Goal: Task Accomplishment & Management: Complete application form

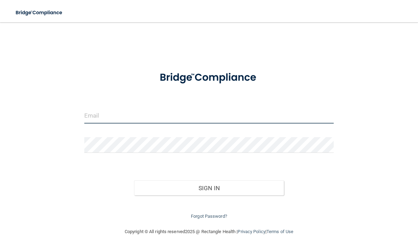
click at [118, 118] on input "email" at bounding box center [209, 116] width 250 height 16
type input "[PERSON_NAME][EMAIL_ADDRESS][DOMAIN_NAME]"
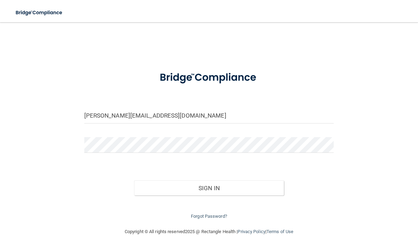
click at [134, 133] on form "sarahl@sanchezhenrydental.com Invalid email/password. You don't have permission…" at bounding box center [209, 142] width 250 height 156
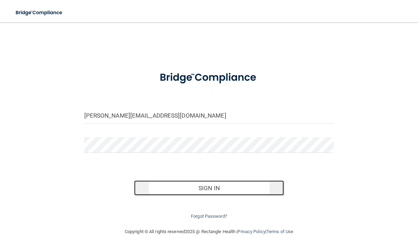
click at [201, 191] on button "Sign In" at bounding box center [209, 187] width 150 height 15
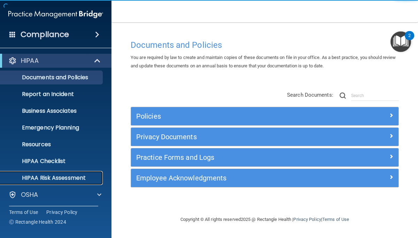
click at [63, 182] on link "HIPAA Risk Assessment" at bounding box center [48, 178] width 110 height 14
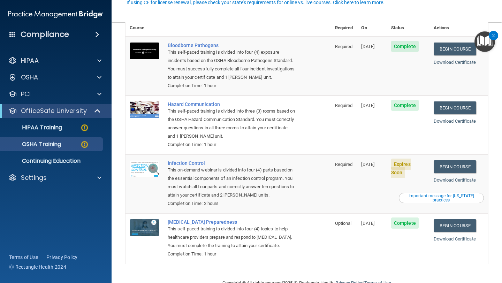
scroll to position [78, 0]
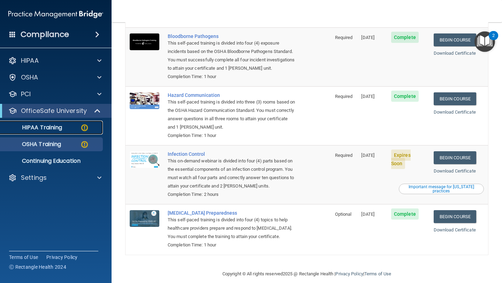
click at [82, 128] on img at bounding box center [84, 127] width 9 height 9
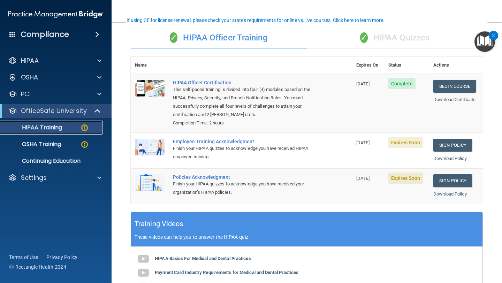
scroll to position [51, 0]
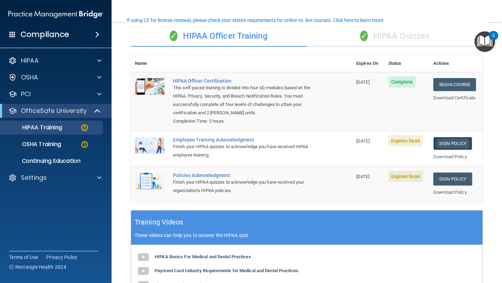
click at [418, 147] on link "Sign Policy" at bounding box center [452, 143] width 39 height 13
click at [410, 37] on div "✓ HIPAA Quizzes" at bounding box center [395, 36] width 176 height 21
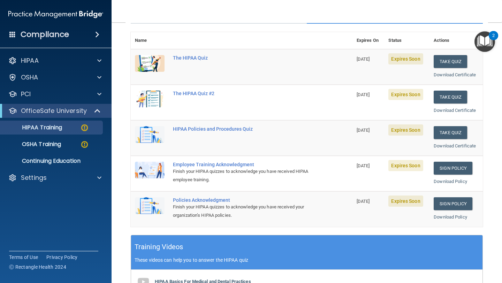
scroll to position [72, 0]
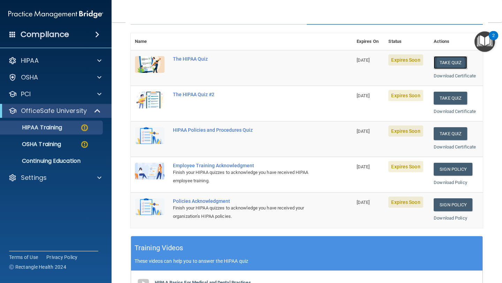
click at [418, 64] on button "Take Quiz" at bounding box center [450, 62] width 33 height 13
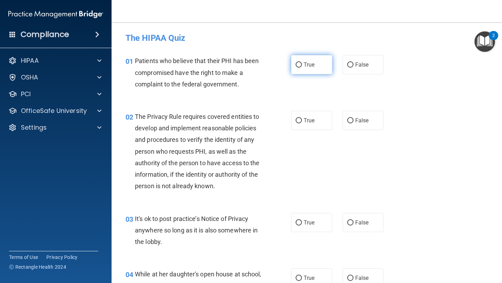
click at [316, 58] on label "True" at bounding box center [311, 64] width 41 height 19
click at [302, 62] on input "True" at bounding box center [299, 64] width 6 height 5
radio input "true"
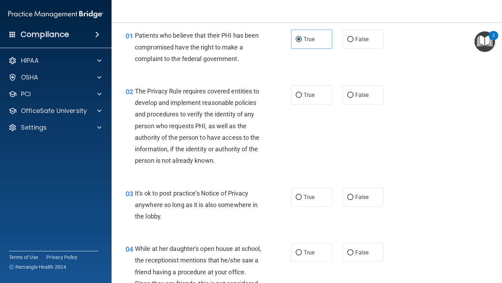
scroll to position [32, 0]
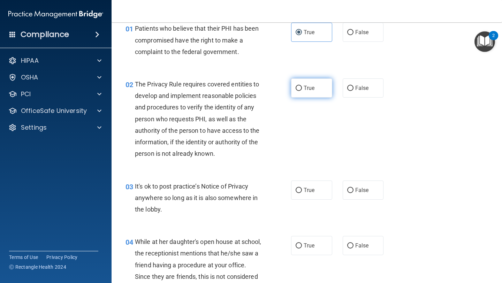
click at [302, 88] on label "True" at bounding box center [311, 87] width 41 height 19
click at [302, 88] on input "True" at bounding box center [299, 88] width 6 height 5
radio input "true"
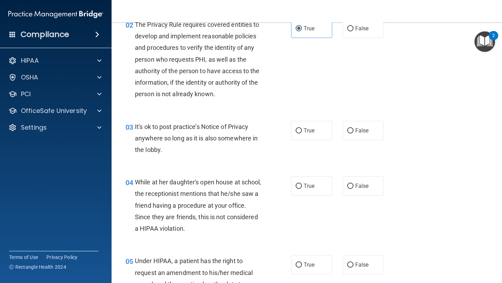
scroll to position [94, 0]
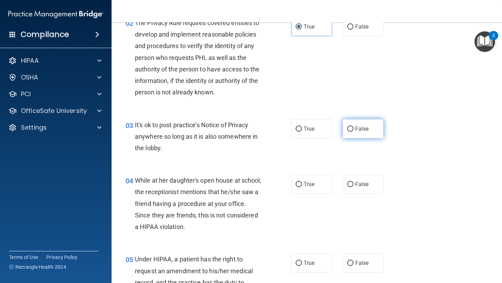
click at [357, 132] on label "False" at bounding box center [363, 128] width 41 height 19
click at [353, 132] on input "False" at bounding box center [350, 129] width 6 height 5
radio input "true"
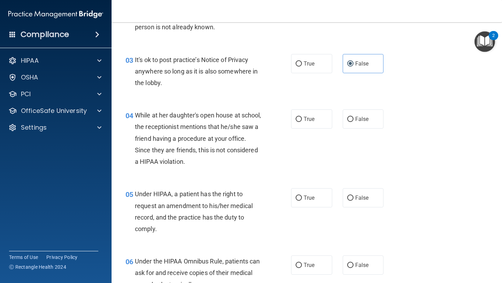
scroll to position [161, 0]
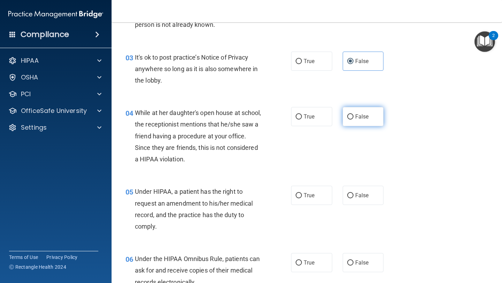
click at [361, 116] on span "False" at bounding box center [362, 116] width 14 height 7
click at [353, 116] on input "False" at bounding box center [350, 116] width 6 height 5
radio input "true"
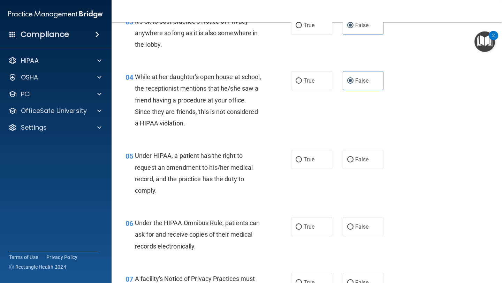
scroll to position [204, 0]
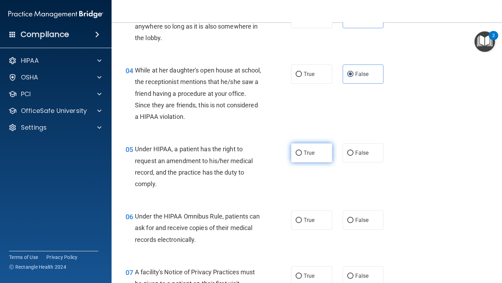
click at [308, 153] on span "True" at bounding box center [309, 153] width 11 height 7
click at [302, 153] on input "True" at bounding box center [299, 153] width 6 height 5
radio input "true"
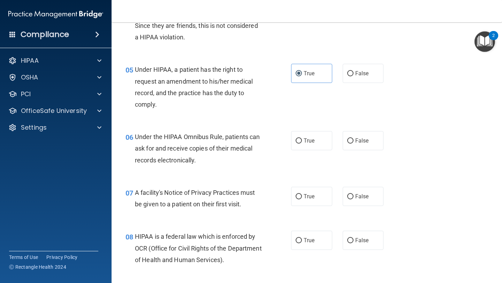
scroll to position [286, 0]
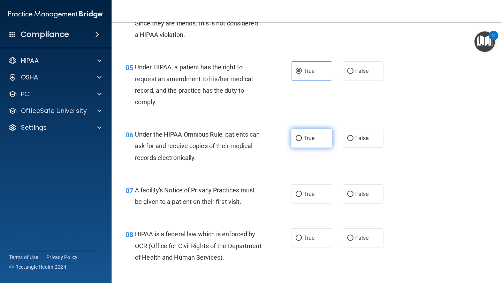
click at [313, 141] on span "True" at bounding box center [309, 138] width 11 height 7
click at [302, 141] on input "True" at bounding box center [299, 138] width 6 height 5
radio input "true"
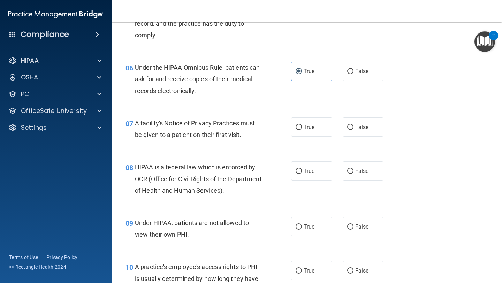
scroll to position [359, 0]
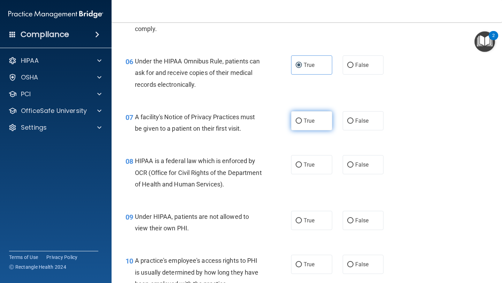
click at [307, 117] on label "True" at bounding box center [311, 120] width 41 height 19
click at [302, 118] on input "True" at bounding box center [299, 120] width 6 height 5
radio input "true"
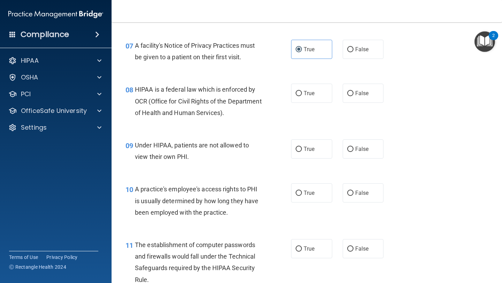
scroll to position [431, 0]
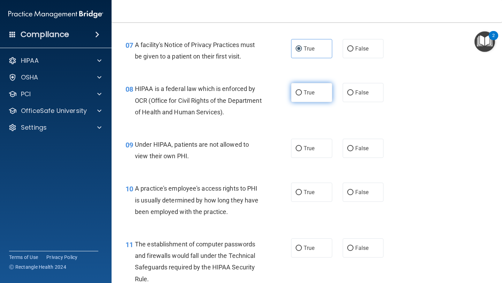
click at [309, 93] on span "True" at bounding box center [309, 92] width 11 height 7
click at [302, 93] on input "True" at bounding box center [299, 92] width 6 height 5
radio input "true"
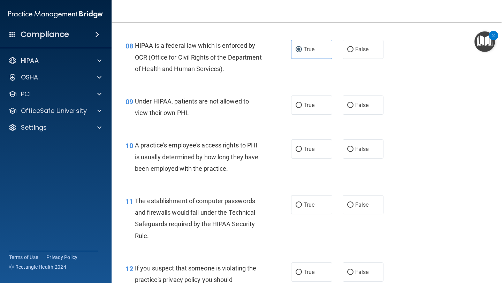
scroll to position [477, 0]
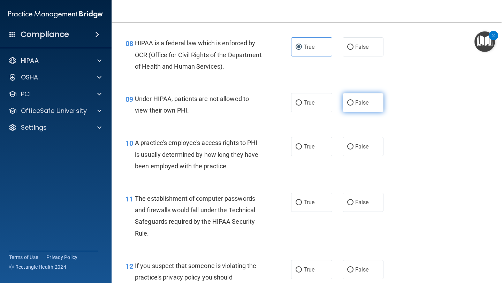
click at [350, 112] on label "False" at bounding box center [363, 102] width 41 height 19
click at [350, 106] on input "False" at bounding box center [350, 102] width 6 height 5
radio input "true"
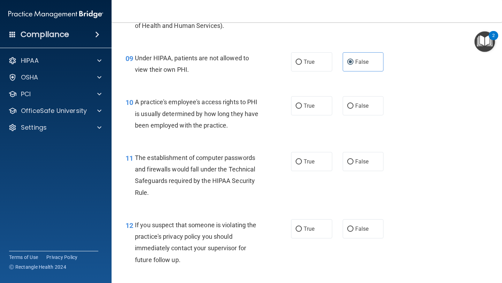
scroll to position [519, 0]
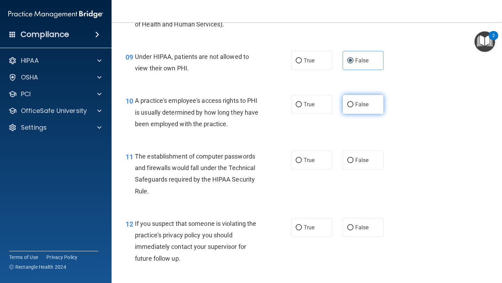
click at [358, 102] on span "False" at bounding box center [362, 104] width 14 height 7
click at [353, 102] on input "False" at bounding box center [350, 104] width 6 height 5
radio input "true"
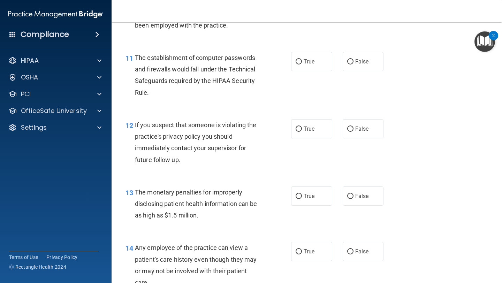
scroll to position [620, 0]
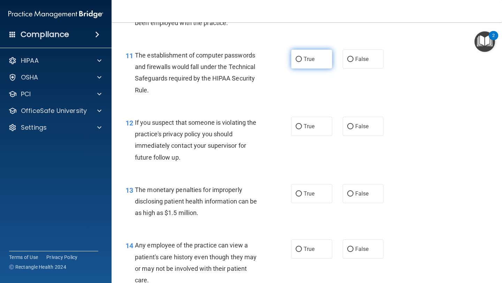
click at [309, 63] on label "True" at bounding box center [311, 58] width 41 height 19
click at [302, 62] on input "True" at bounding box center [299, 59] width 6 height 5
radio input "true"
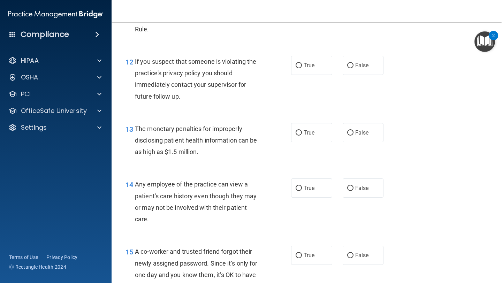
scroll to position [682, 0]
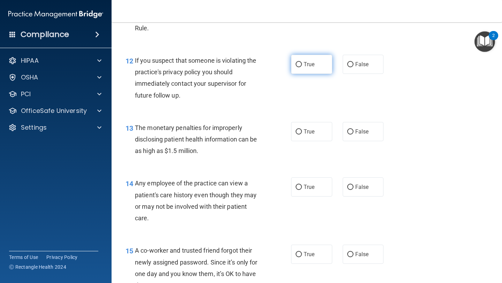
click at [297, 69] on label "True" at bounding box center [311, 64] width 41 height 19
click at [297, 67] on input "True" at bounding box center [299, 64] width 6 height 5
radio input "true"
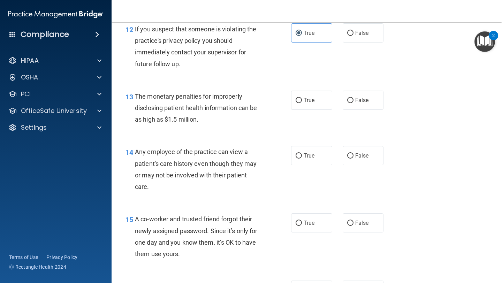
scroll to position [715, 0]
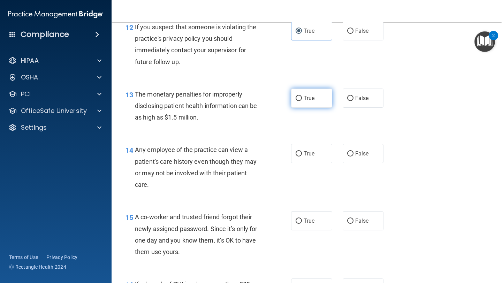
click at [315, 98] on label "True" at bounding box center [311, 98] width 41 height 19
click at [302, 98] on input "True" at bounding box center [299, 98] width 6 height 5
radio input "true"
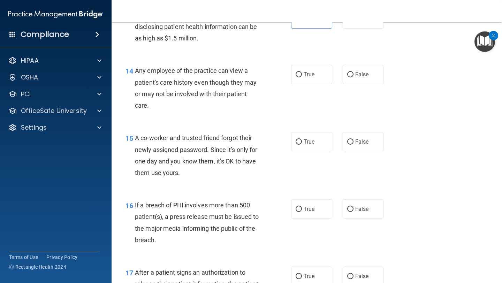
scroll to position [795, 0]
click at [356, 76] on span "False" at bounding box center [362, 74] width 14 height 7
click at [353, 76] on input "False" at bounding box center [350, 74] width 6 height 5
radio input "true"
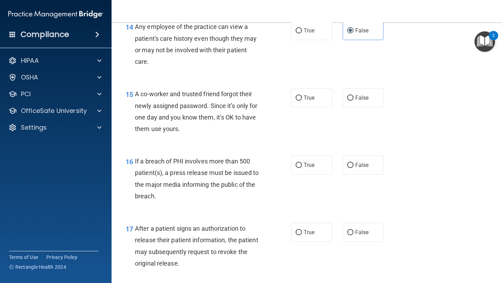
scroll to position [846, 0]
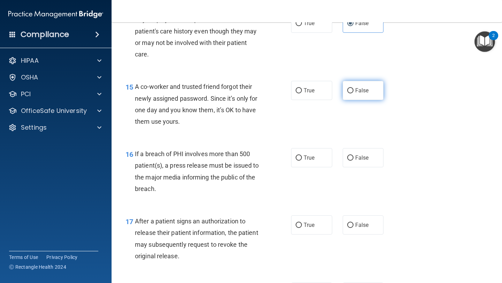
click at [357, 93] on span "False" at bounding box center [362, 90] width 14 height 7
click at [353, 93] on input "False" at bounding box center [350, 90] width 6 height 5
radio input "true"
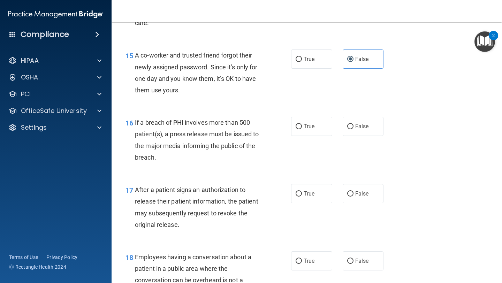
scroll to position [880, 0]
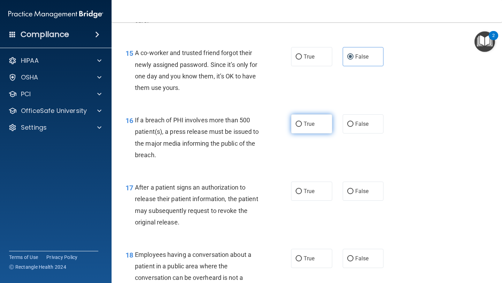
click at [303, 123] on label "True" at bounding box center [311, 123] width 41 height 19
click at [302, 123] on input "True" at bounding box center [299, 124] width 6 height 5
radio input "true"
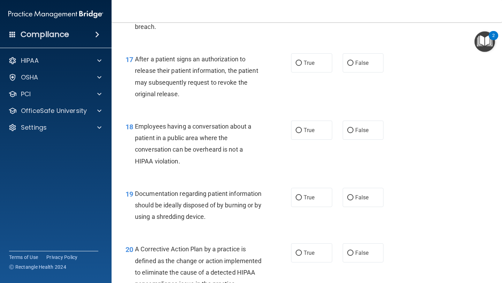
scroll to position [1009, 0]
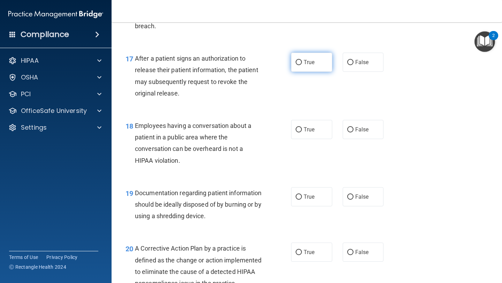
click at [313, 59] on span "True" at bounding box center [309, 62] width 11 height 7
click at [302, 60] on input "True" at bounding box center [299, 62] width 6 height 5
radio input "true"
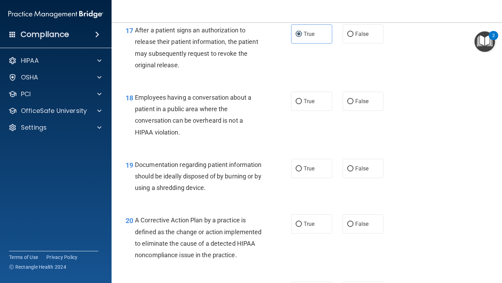
scroll to position [1042, 0]
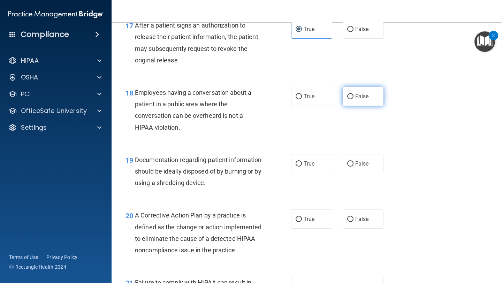
click at [357, 97] on span "False" at bounding box center [362, 96] width 14 height 7
click at [353, 97] on input "False" at bounding box center [350, 96] width 6 height 5
radio input "true"
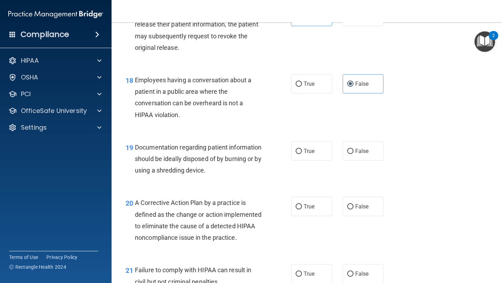
scroll to position [1058, 0]
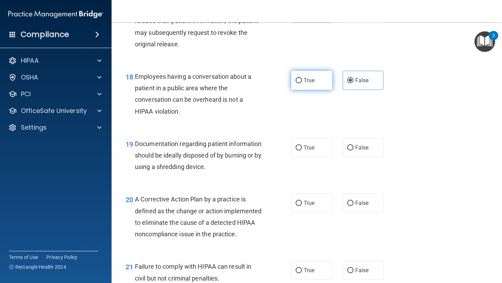
click at [322, 84] on label "True" at bounding box center [311, 80] width 41 height 19
click at [302, 83] on input "True" at bounding box center [299, 80] width 6 height 5
radio input "true"
radio input "false"
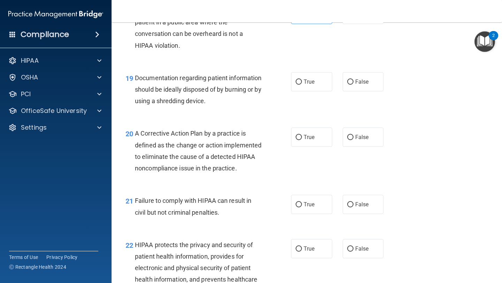
scroll to position [1125, 0]
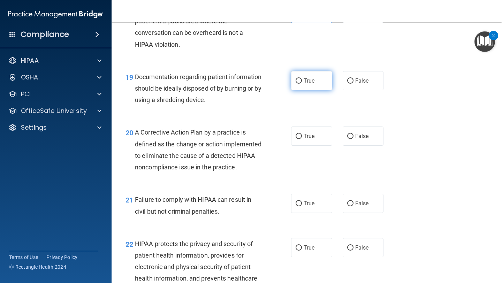
click at [320, 86] on label "True" at bounding box center [311, 80] width 41 height 19
click at [302, 84] on input "True" at bounding box center [299, 80] width 6 height 5
radio input "true"
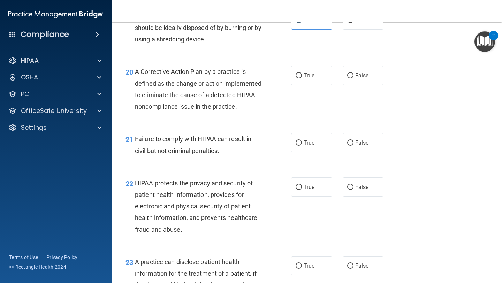
scroll to position [1186, 0]
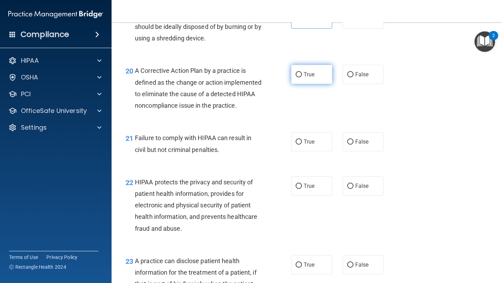
click at [307, 75] on span "True" at bounding box center [309, 74] width 11 height 7
click at [302, 75] on input "True" at bounding box center [299, 74] width 6 height 5
radio input "true"
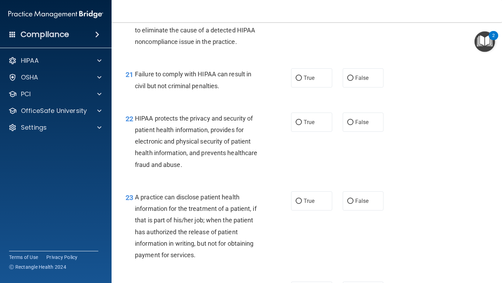
scroll to position [1251, 0]
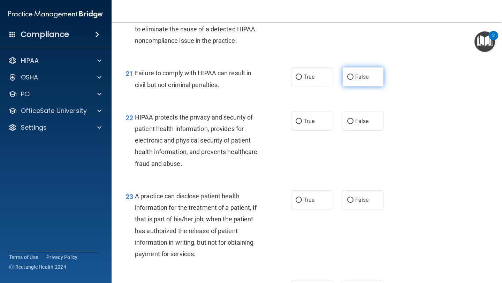
click at [354, 86] on label "False" at bounding box center [363, 76] width 41 height 19
click at [353, 80] on input "False" at bounding box center [350, 77] width 6 height 5
radio input "true"
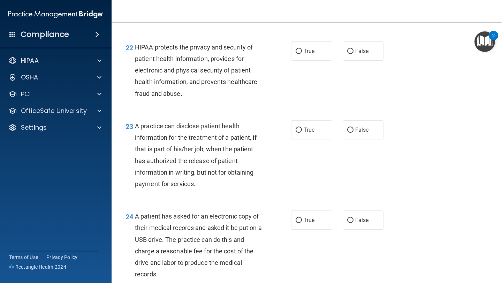
scroll to position [1322, 0]
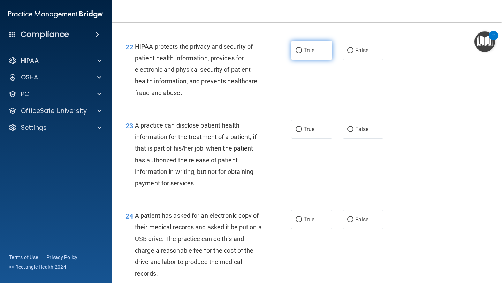
click at [309, 60] on label "True" at bounding box center [311, 50] width 41 height 19
click at [302, 53] on input "True" at bounding box center [299, 50] width 6 height 5
radio input "true"
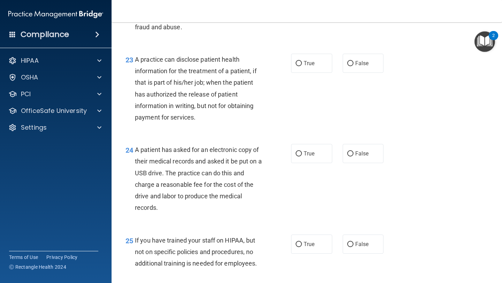
scroll to position [1396, 0]
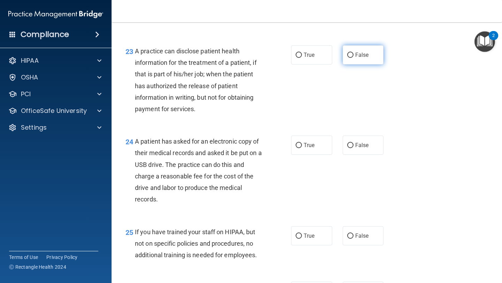
click at [347, 64] on label "False" at bounding box center [363, 54] width 41 height 19
click at [347, 58] on input "False" at bounding box center [350, 55] width 6 height 5
radio input "true"
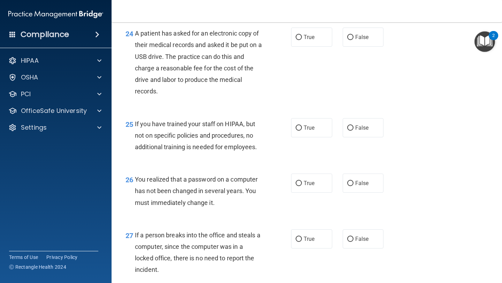
scroll to position [1507, 0]
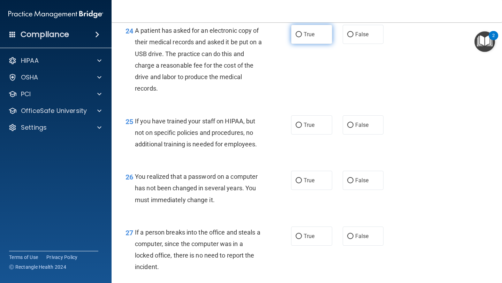
click at [311, 44] on label "True" at bounding box center [311, 34] width 41 height 19
click at [302, 37] on input "True" at bounding box center [299, 34] width 6 height 5
radio input "true"
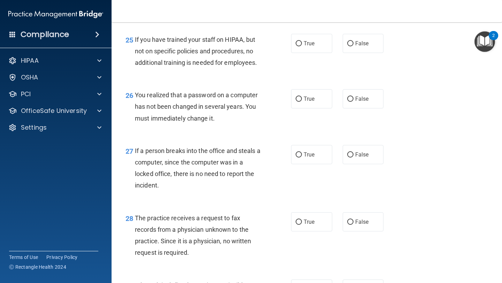
scroll to position [1593, 0]
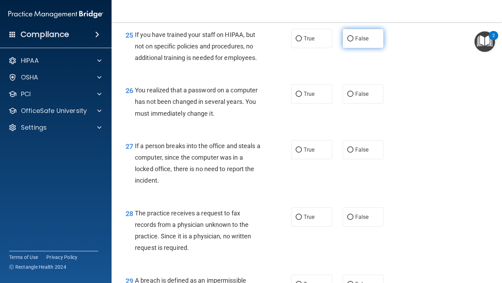
click at [354, 48] on label "False" at bounding box center [363, 38] width 41 height 19
click at [353, 41] on input "False" at bounding box center [350, 38] width 6 height 5
radio input "true"
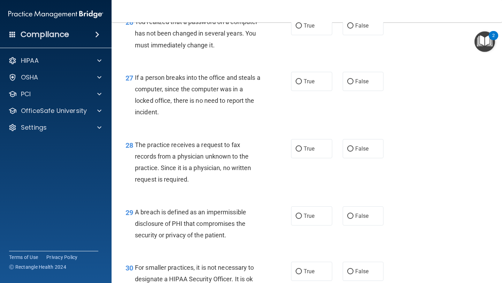
scroll to position [1664, 0]
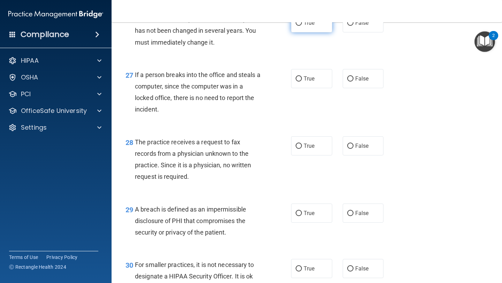
click at [320, 32] on label "True" at bounding box center [311, 22] width 41 height 19
click at [302, 26] on input "True" at bounding box center [299, 23] width 6 height 5
radio input "true"
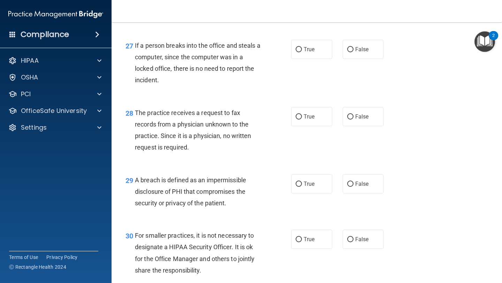
scroll to position [1696, 0]
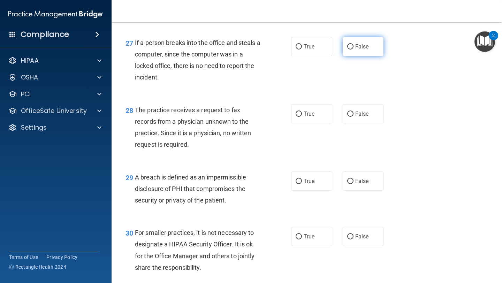
click at [361, 56] on label "False" at bounding box center [363, 46] width 41 height 19
click at [353, 49] on input "False" at bounding box center [350, 46] width 6 height 5
radio input "true"
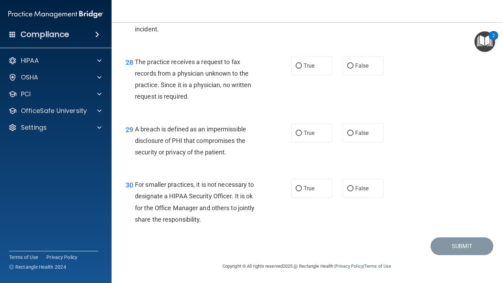
scroll to position [1756, 0]
click at [310, 66] on span "True" at bounding box center [309, 65] width 11 height 7
click at [302, 66] on input "True" at bounding box center [299, 65] width 6 height 5
radio input "true"
click at [312, 135] on span "True" at bounding box center [309, 133] width 11 height 7
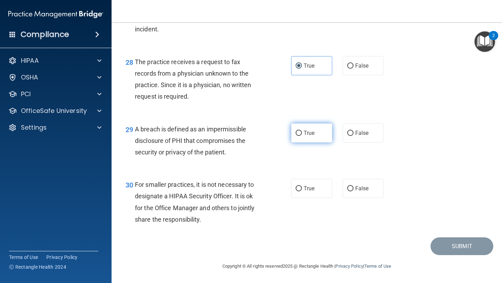
click at [302, 135] on input "True" at bounding box center [299, 133] width 6 height 5
radio input "true"
click at [351, 191] on input "False" at bounding box center [350, 188] width 6 height 5
radio input "true"
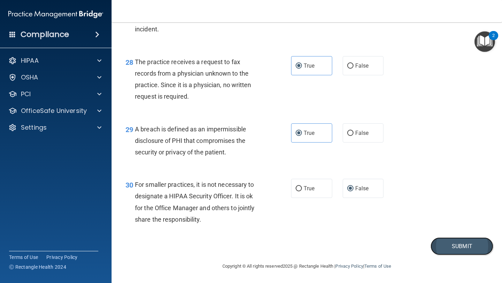
click at [418, 237] on button "Submit" at bounding box center [461, 246] width 63 height 18
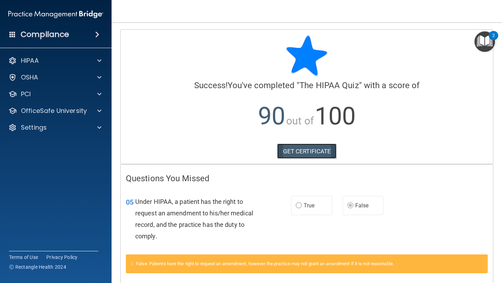
click at [298, 153] on link "GET CERTIFICATE" at bounding box center [307, 151] width 60 height 15
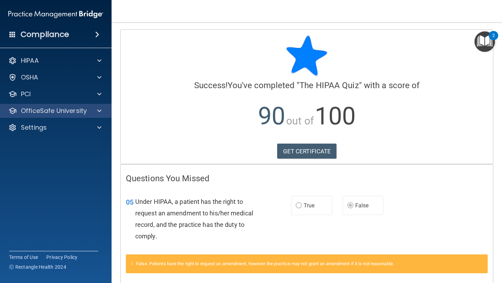
click at [54, 115] on div "OfficeSafe University" at bounding box center [56, 111] width 112 height 14
click at [91, 110] on div at bounding box center [98, 111] width 17 height 8
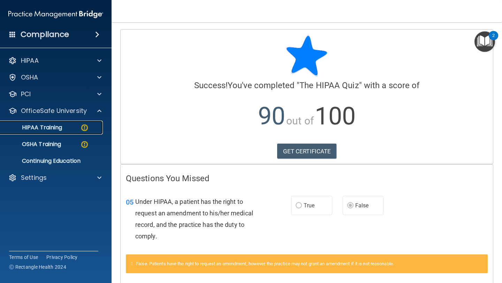
click at [61, 130] on p "HIPAA Training" at bounding box center [34, 127] width 58 height 7
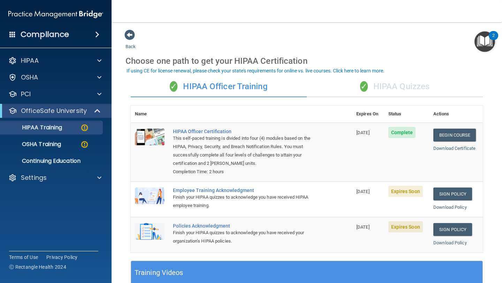
click at [404, 91] on div "✓ HIPAA Quizzes" at bounding box center [395, 86] width 176 height 21
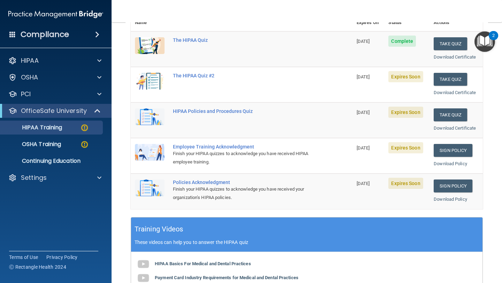
scroll to position [82, 0]
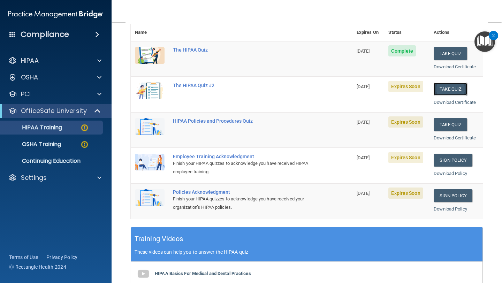
click at [418, 85] on button "Take Quiz" at bounding box center [450, 89] width 33 height 13
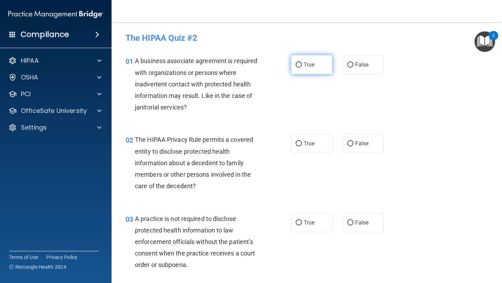
click at [306, 61] on span "True" at bounding box center [309, 64] width 11 height 7
click at [302, 62] on input "True" at bounding box center [299, 64] width 6 height 5
radio input "true"
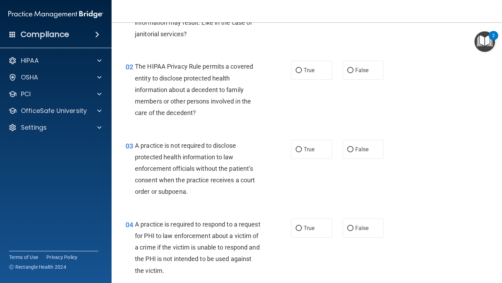
scroll to position [77, 0]
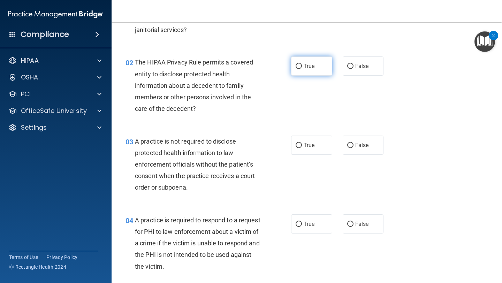
click at [301, 65] on input "True" at bounding box center [299, 66] width 6 height 5
radio input "true"
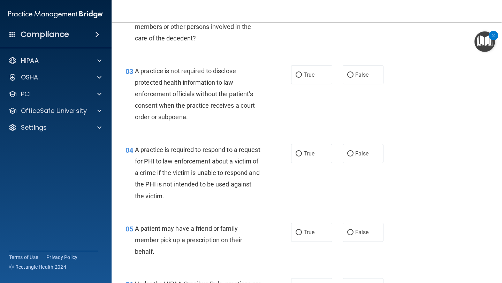
scroll to position [148, 0]
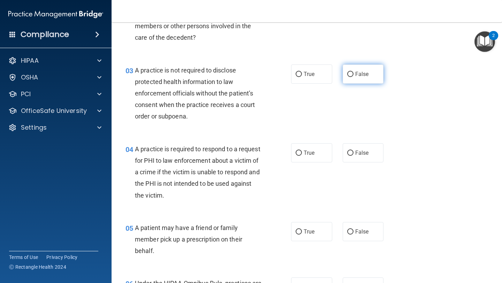
click at [356, 77] on span "False" at bounding box center [362, 74] width 14 height 7
click at [353, 77] on input "False" at bounding box center [350, 74] width 6 height 5
radio input "true"
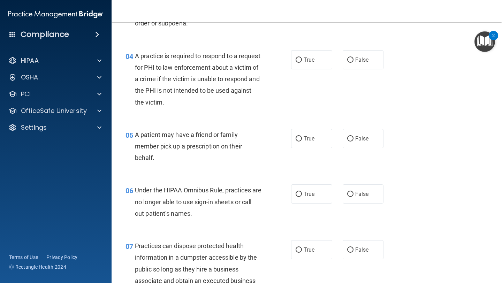
scroll to position [243, 0]
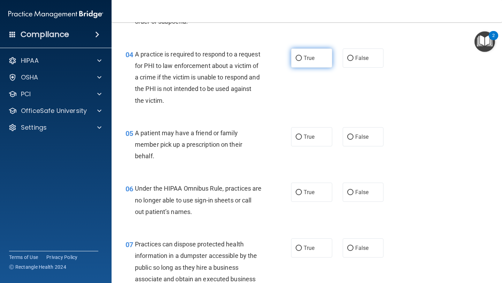
click at [319, 63] on label "True" at bounding box center [311, 57] width 41 height 19
click at [302, 61] on input "True" at bounding box center [299, 58] width 6 height 5
radio input "true"
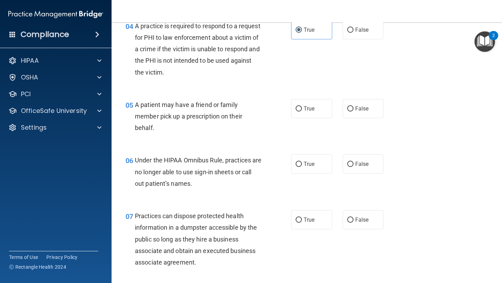
scroll to position [272, 0]
click at [319, 110] on label "True" at bounding box center [311, 107] width 41 height 19
click at [302, 110] on input "True" at bounding box center [299, 108] width 6 height 5
radio input "true"
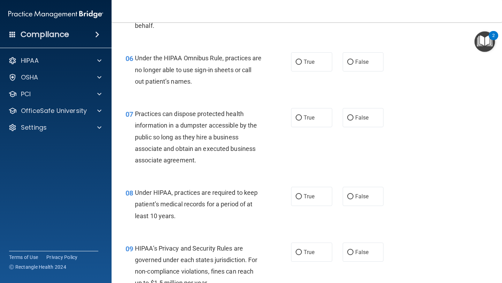
scroll to position [374, 0]
click at [364, 63] on span "False" at bounding box center [362, 61] width 14 height 7
click at [353, 63] on input "False" at bounding box center [350, 61] width 6 height 5
radio input "true"
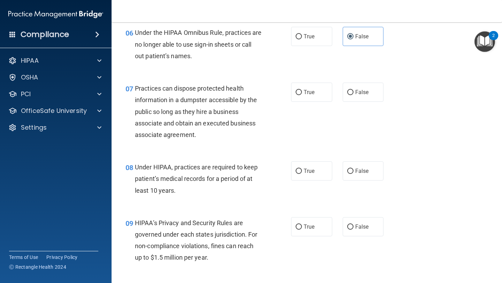
scroll to position [402, 0]
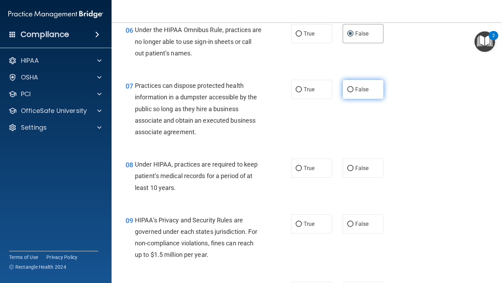
click at [350, 88] on input "False" at bounding box center [350, 89] width 6 height 5
radio input "true"
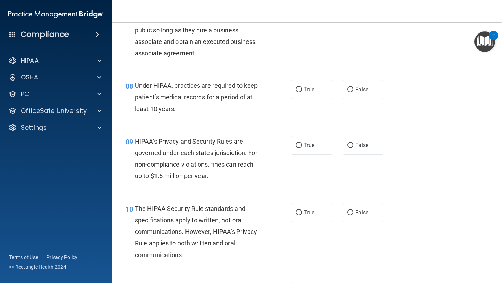
scroll to position [485, 0]
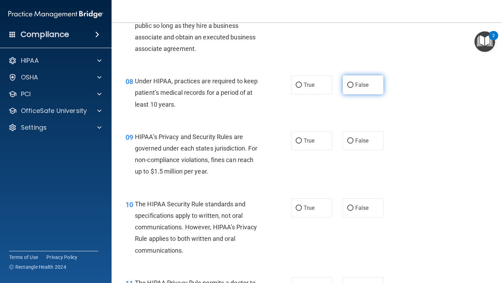
click at [354, 89] on label "False" at bounding box center [363, 84] width 41 height 19
click at [353, 88] on input "False" at bounding box center [350, 85] width 6 height 5
radio input "true"
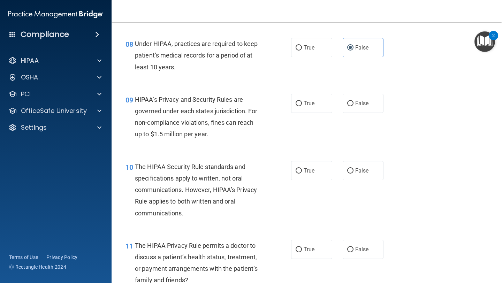
scroll to position [532, 0]
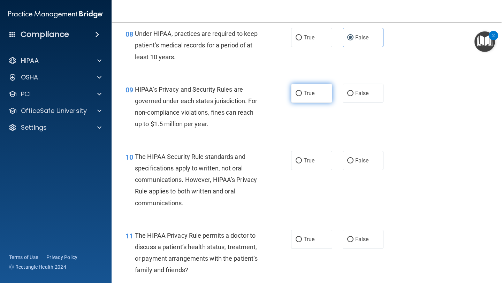
click at [307, 97] on label "True" at bounding box center [311, 93] width 41 height 19
click at [302, 96] on input "True" at bounding box center [299, 93] width 6 height 5
radio input "true"
click at [357, 91] on span "False" at bounding box center [362, 93] width 14 height 7
click at [353, 91] on input "False" at bounding box center [350, 93] width 6 height 5
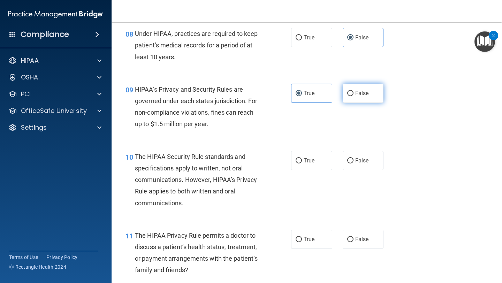
radio input "true"
radio input "false"
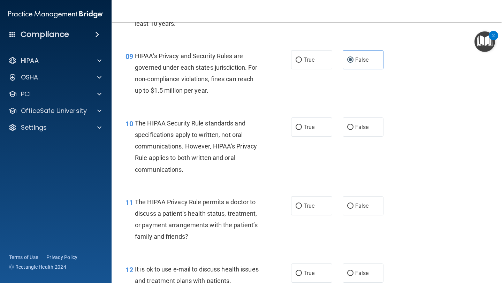
scroll to position [578, 0]
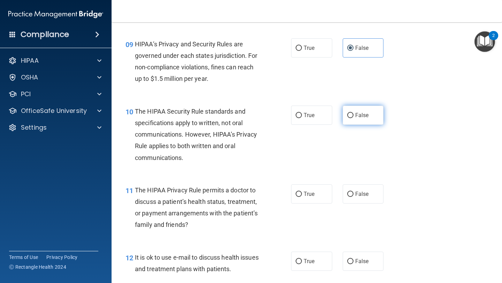
click at [353, 116] on input "False" at bounding box center [350, 115] width 6 height 5
radio input "true"
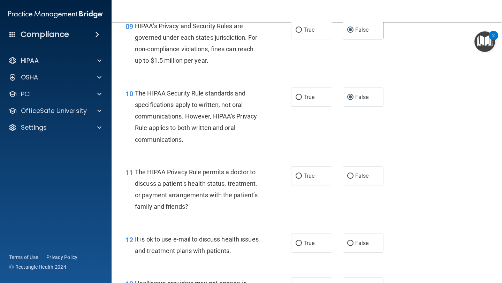
scroll to position [596, 0]
click at [308, 99] on span "True" at bounding box center [309, 96] width 11 height 7
click at [302, 99] on input "True" at bounding box center [299, 96] width 6 height 5
radio input "true"
radio input "false"
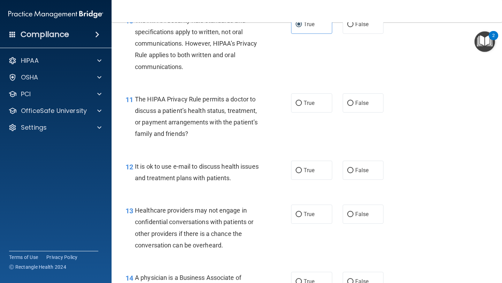
scroll to position [672, 0]
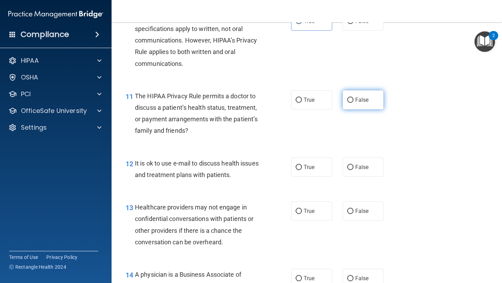
click at [356, 104] on label "False" at bounding box center [363, 99] width 41 height 19
click at [353, 103] on input "False" at bounding box center [350, 100] width 6 height 5
radio input "true"
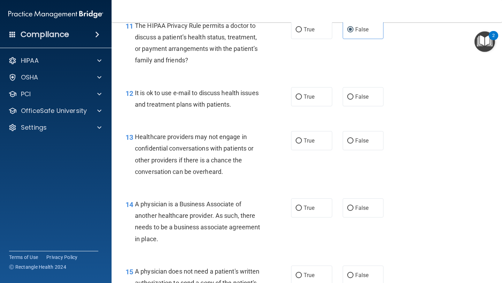
scroll to position [751, 0]
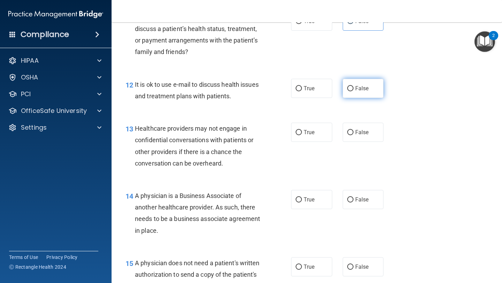
click at [353, 90] on input "False" at bounding box center [350, 88] width 6 height 5
radio input "true"
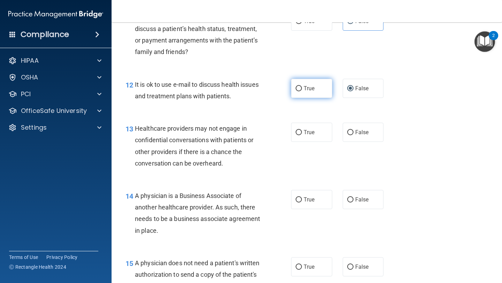
click at [307, 90] on span "True" at bounding box center [309, 88] width 11 height 7
click at [302, 90] on input "True" at bounding box center [299, 88] width 6 height 5
radio input "true"
radio input "false"
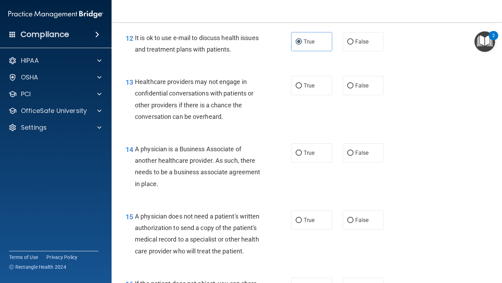
scroll to position [798, 0]
click at [360, 85] on span "False" at bounding box center [362, 85] width 14 height 7
click at [353, 85] on input "False" at bounding box center [350, 85] width 6 height 5
radio input "true"
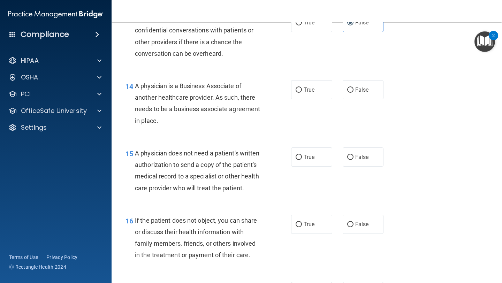
scroll to position [862, 0]
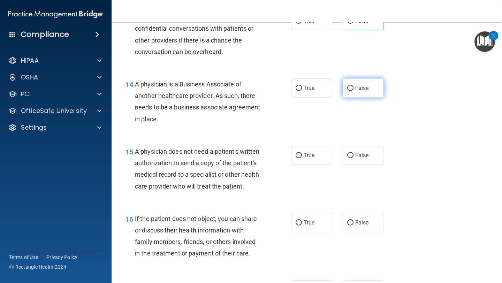
click at [357, 91] on span "False" at bounding box center [362, 88] width 14 height 7
click at [353, 91] on input "False" at bounding box center [350, 88] width 6 height 5
radio input "true"
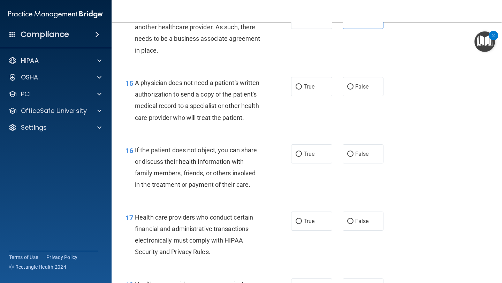
scroll to position [931, 0]
click at [311, 92] on label "True" at bounding box center [311, 86] width 41 height 19
click at [302, 89] on input "True" at bounding box center [299, 86] width 6 height 5
radio input "true"
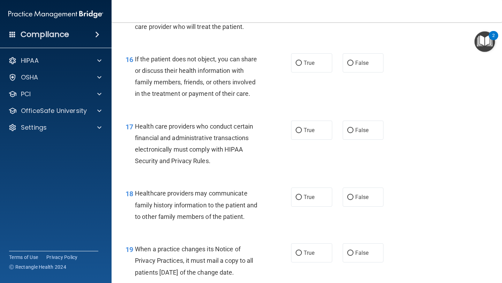
scroll to position [1024, 0]
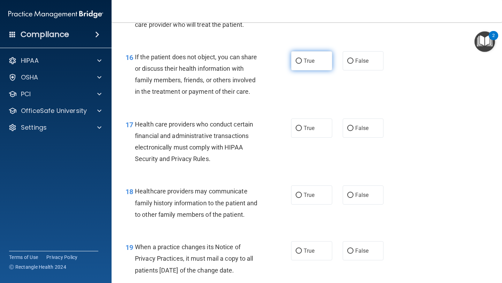
click at [313, 56] on label "True" at bounding box center [311, 60] width 41 height 19
click at [302, 59] on input "True" at bounding box center [299, 61] width 6 height 5
radio input "true"
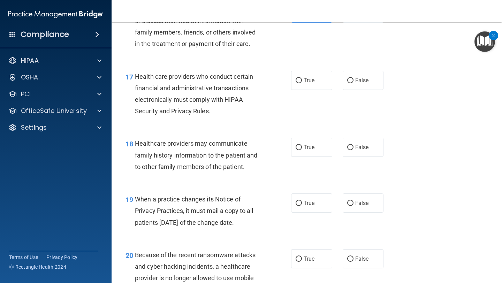
scroll to position [1073, 0]
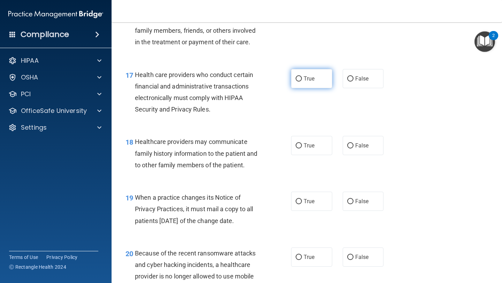
click at [301, 82] on label "True" at bounding box center [311, 78] width 41 height 19
click at [301, 82] on input "True" at bounding box center [299, 78] width 6 height 5
radio input "true"
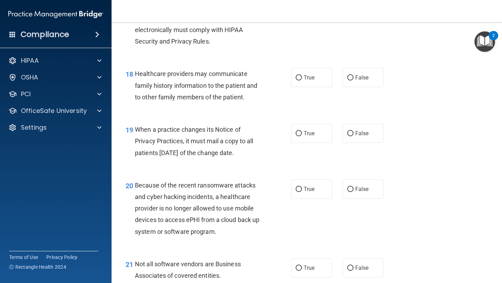
scroll to position [1144, 0]
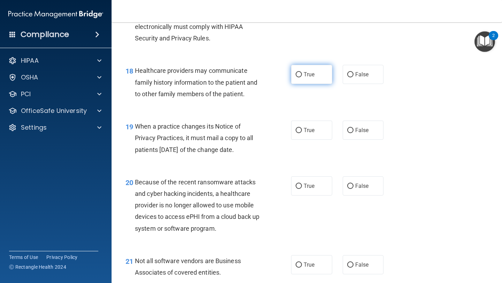
click at [320, 80] on label "True" at bounding box center [311, 74] width 41 height 19
click at [302, 77] on input "True" at bounding box center [299, 74] width 6 height 5
radio input "true"
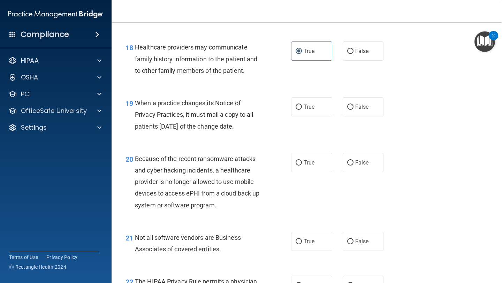
scroll to position [1172, 0]
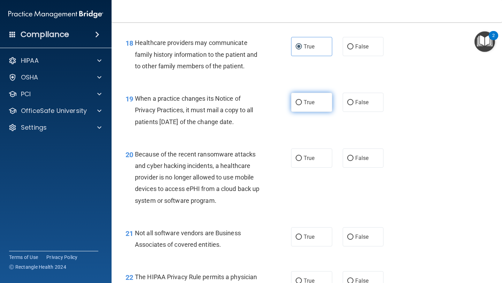
click at [320, 104] on label "True" at bounding box center [311, 102] width 41 height 19
click at [302, 104] on input "True" at bounding box center [299, 102] width 6 height 5
radio input "true"
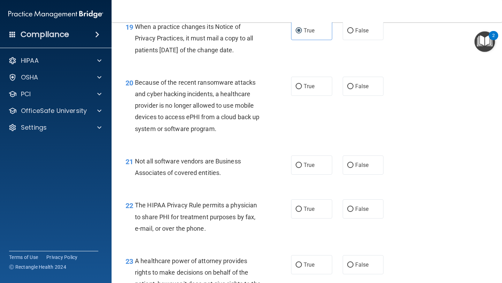
scroll to position [1246, 0]
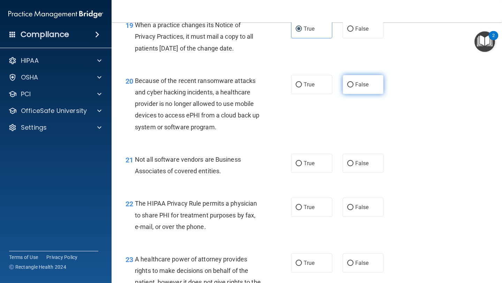
click at [366, 83] on span "False" at bounding box center [362, 84] width 14 height 7
click at [353, 83] on input "False" at bounding box center [350, 84] width 6 height 5
radio input "true"
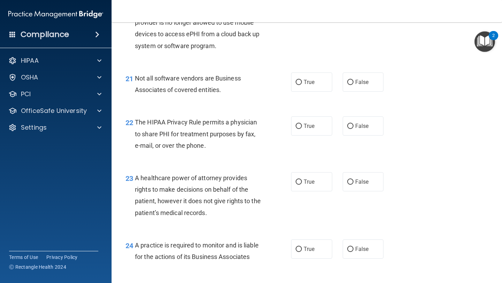
scroll to position [1327, 0]
click at [311, 85] on span "True" at bounding box center [309, 81] width 11 height 7
click at [302, 85] on input "True" at bounding box center [299, 81] width 6 height 5
radio input "true"
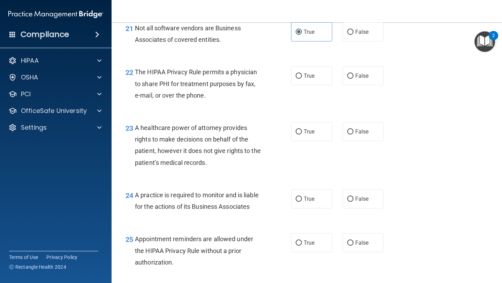
scroll to position [1376, 0]
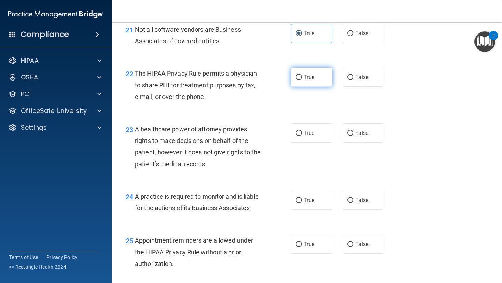
click at [309, 77] on span "True" at bounding box center [309, 77] width 11 height 7
click at [302, 77] on input "True" at bounding box center [299, 77] width 6 height 5
radio input "true"
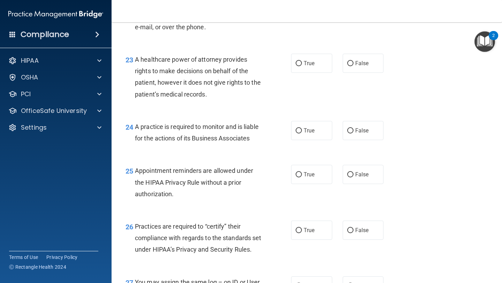
scroll to position [1445, 0]
click at [309, 67] on span "True" at bounding box center [309, 64] width 11 height 7
click at [302, 67] on input "True" at bounding box center [299, 64] width 6 height 5
radio input "true"
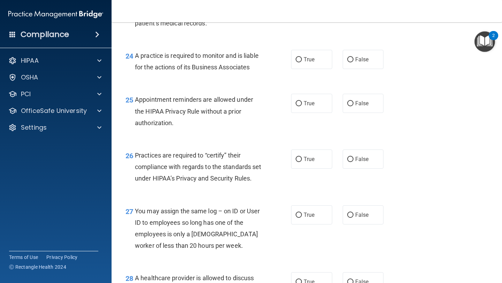
scroll to position [1522, 0]
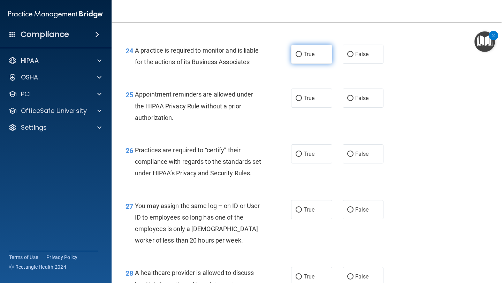
click at [314, 51] on span "True" at bounding box center [309, 54] width 11 height 7
click at [302, 52] on input "True" at bounding box center [299, 54] width 6 height 5
radio input "true"
click at [353, 59] on label "False" at bounding box center [363, 54] width 41 height 19
click at [353, 57] on input "False" at bounding box center [350, 54] width 6 height 5
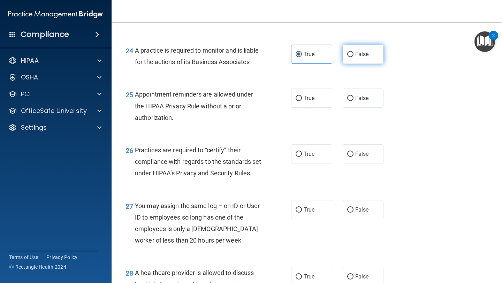
radio input "true"
radio input "false"
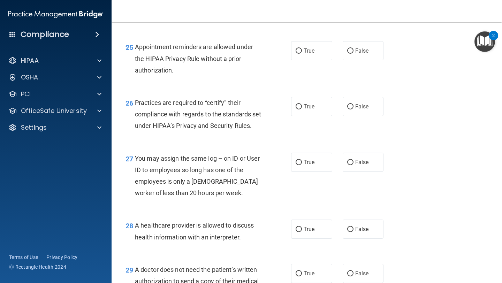
scroll to position [1572, 0]
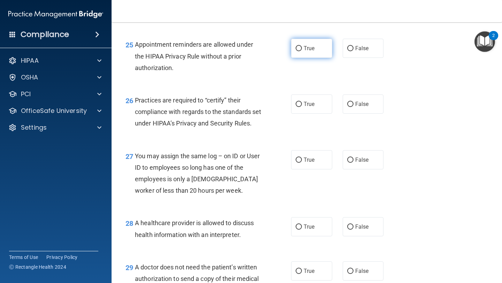
click at [307, 49] on span "True" at bounding box center [309, 48] width 11 height 7
click at [302, 49] on input "True" at bounding box center [299, 48] width 6 height 5
radio input "true"
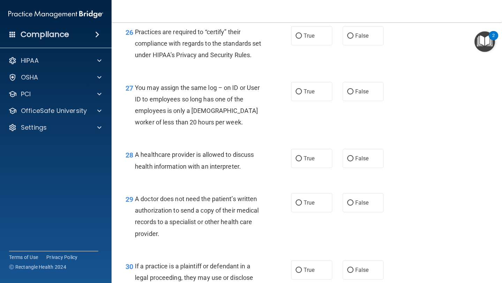
scroll to position [1641, 0]
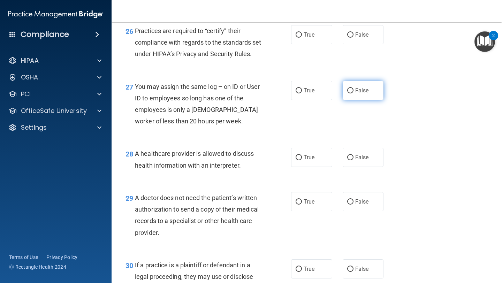
click at [363, 100] on label "False" at bounding box center [363, 90] width 41 height 19
click at [353, 93] on input "False" at bounding box center [350, 90] width 6 height 5
radio input "true"
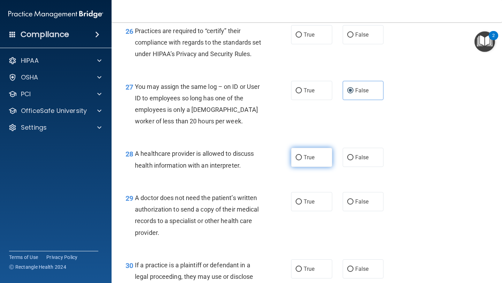
click at [314, 161] on span "True" at bounding box center [309, 157] width 11 height 7
click at [302, 160] on input "True" at bounding box center [299, 157] width 6 height 5
radio input "true"
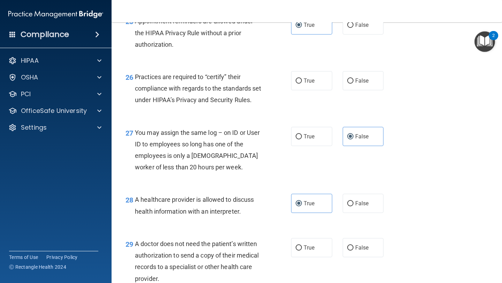
scroll to position [1595, 0]
click at [324, 86] on label "True" at bounding box center [311, 80] width 41 height 19
click at [302, 84] on input "True" at bounding box center [299, 81] width 6 height 5
radio input "true"
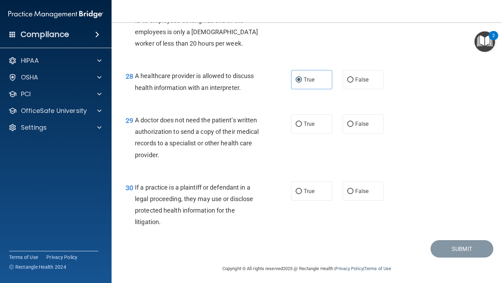
scroll to position [1733, 0]
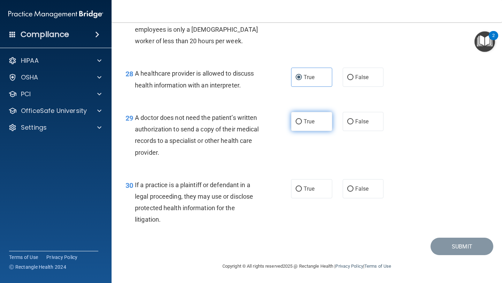
click at [316, 119] on label "True" at bounding box center [311, 121] width 41 height 19
click at [302, 119] on input "True" at bounding box center [299, 121] width 6 height 5
radio input "true"
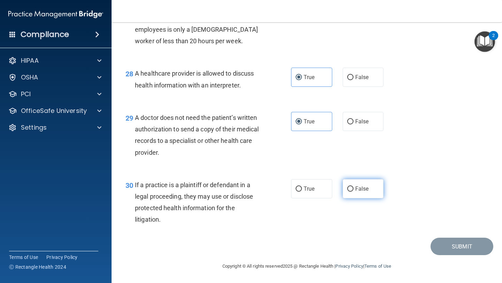
click at [357, 189] on span "False" at bounding box center [362, 188] width 14 height 7
click at [353, 189] on input "False" at bounding box center [350, 188] width 6 height 5
radio input "true"
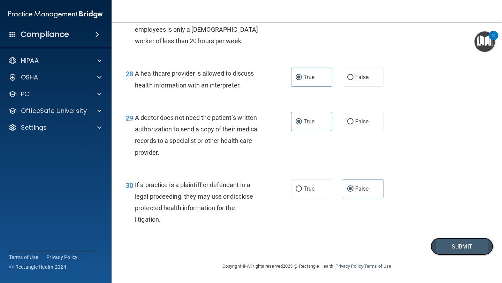
click at [418, 237] on button "Submit" at bounding box center [461, 247] width 63 height 18
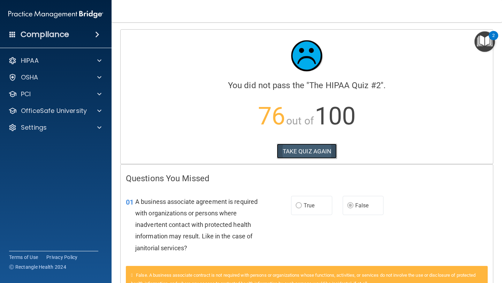
click at [317, 146] on button "TAKE QUIZ AGAIN" at bounding box center [307, 151] width 60 height 15
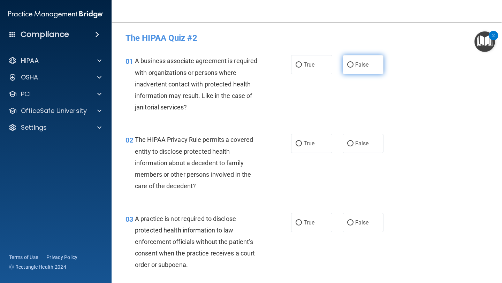
click at [354, 66] on label "False" at bounding box center [363, 64] width 41 height 19
click at [353, 66] on input "False" at bounding box center [350, 64] width 6 height 5
radio input "true"
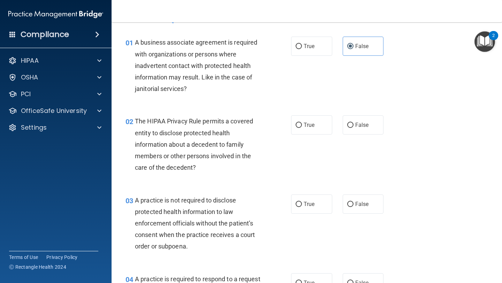
scroll to position [30, 0]
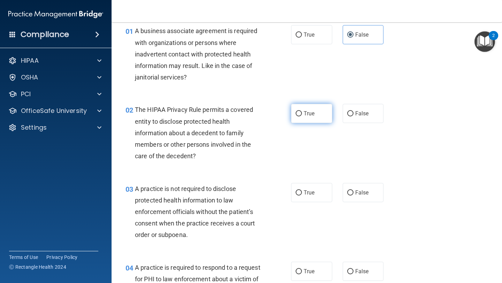
click at [316, 112] on label "True" at bounding box center [311, 113] width 41 height 19
click at [302, 112] on input "True" at bounding box center [299, 113] width 6 height 5
radio input "true"
click at [356, 116] on span "False" at bounding box center [362, 113] width 14 height 7
click at [353, 116] on input "False" at bounding box center [350, 113] width 6 height 5
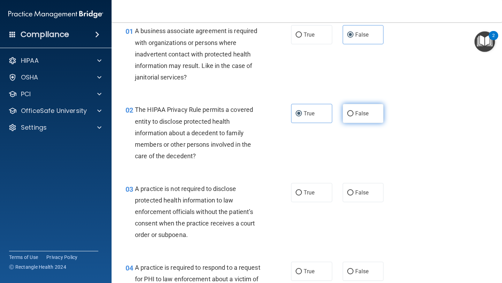
radio input "true"
radio input "false"
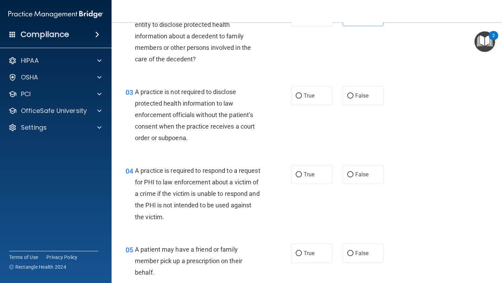
scroll to position [129, 0]
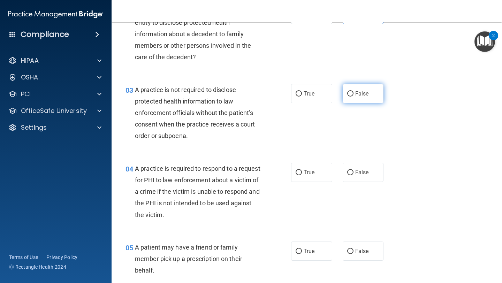
click at [357, 95] on span "False" at bounding box center [362, 93] width 14 height 7
click at [353, 95] on input "False" at bounding box center [350, 93] width 6 height 5
radio input "true"
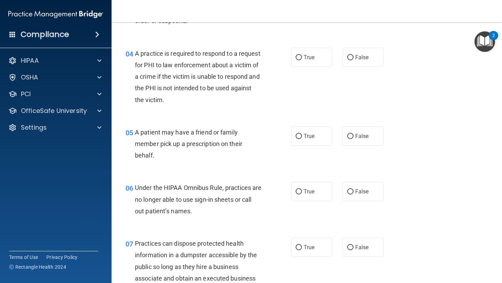
scroll to position [245, 0]
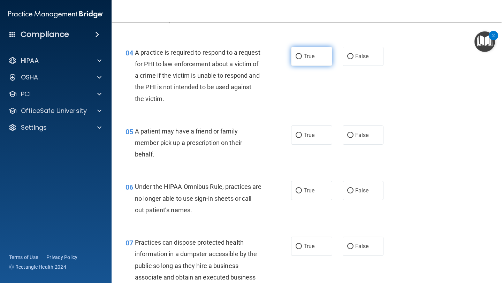
click at [311, 59] on span "True" at bounding box center [309, 56] width 11 height 7
click at [302, 59] on input "True" at bounding box center [299, 56] width 6 height 5
radio input "true"
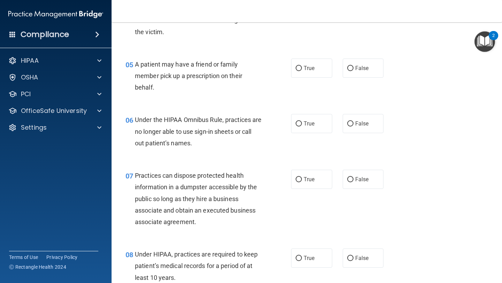
scroll to position [314, 0]
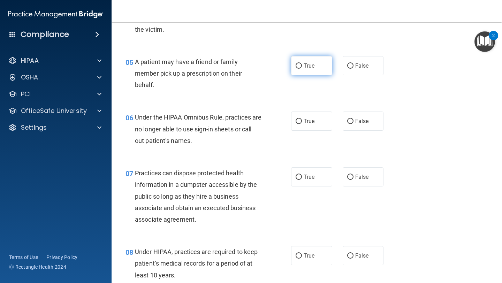
click at [311, 74] on label "True" at bounding box center [311, 65] width 41 height 19
click at [302, 69] on input "True" at bounding box center [299, 65] width 6 height 5
radio input "true"
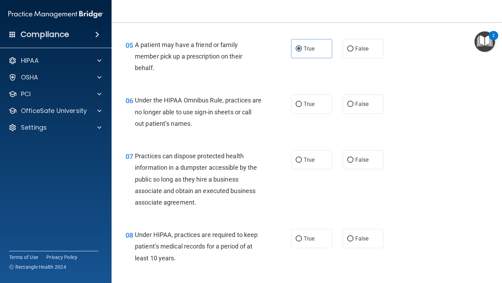
scroll to position [340, 0]
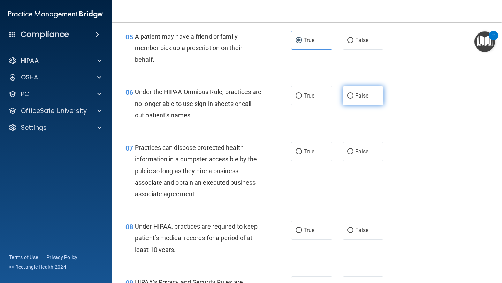
click at [354, 98] on label "False" at bounding box center [363, 95] width 41 height 19
click at [353, 98] on input "False" at bounding box center [350, 95] width 6 height 5
radio input "true"
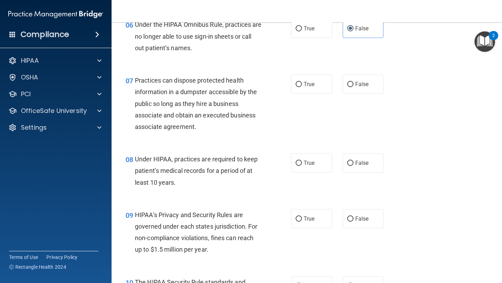
scroll to position [410, 0]
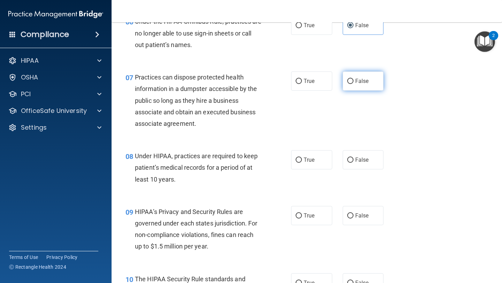
click at [361, 88] on label "False" at bounding box center [363, 80] width 41 height 19
click at [353, 84] on input "False" at bounding box center [350, 81] width 6 height 5
radio input "true"
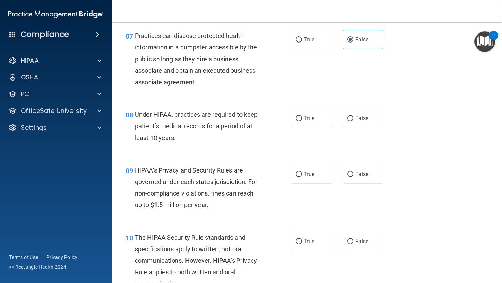
scroll to position [454, 0]
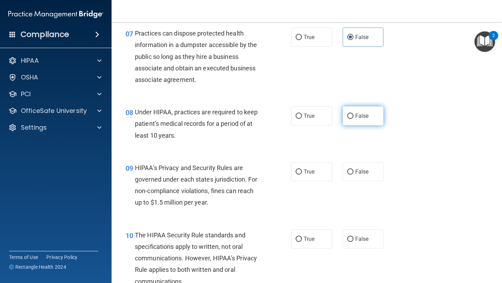
click at [358, 116] on span "False" at bounding box center [362, 116] width 14 height 7
click at [353, 116] on input "False" at bounding box center [350, 116] width 6 height 5
radio input "true"
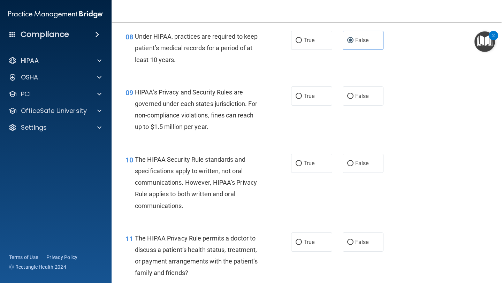
scroll to position [531, 0]
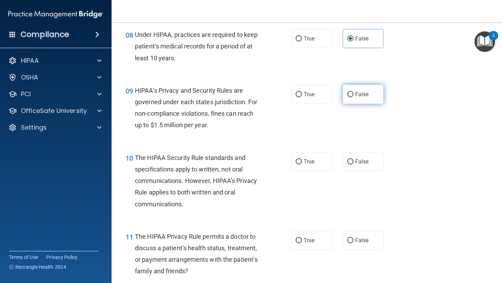
click at [356, 96] on span "False" at bounding box center [362, 94] width 14 height 7
click at [353, 96] on input "False" at bounding box center [350, 94] width 6 height 5
radio input "true"
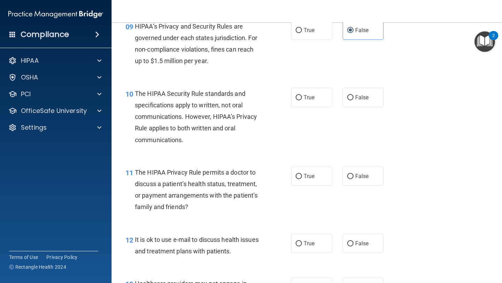
scroll to position [598, 0]
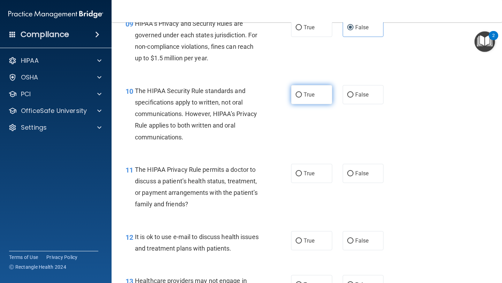
click at [315, 95] on label "True" at bounding box center [311, 94] width 41 height 19
click at [302, 95] on input "True" at bounding box center [299, 94] width 6 height 5
radio input "true"
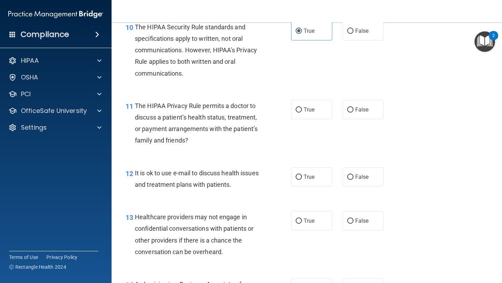
scroll to position [665, 0]
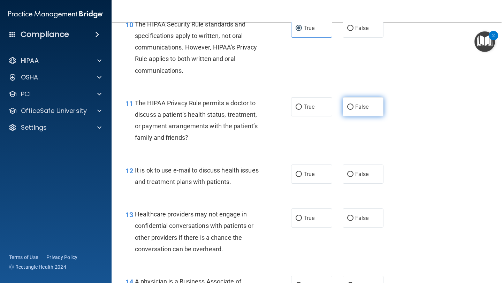
click at [354, 113] on label "False" at bounding box center [363, 106] width 41 height 19
click at [353, 110] on input "False" at bounding box center [350, 107] width 6 height 5
radio input "true"
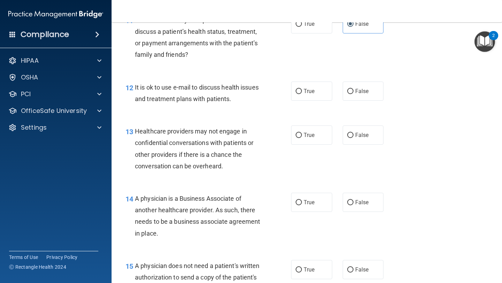
scroll to position [750, 0]
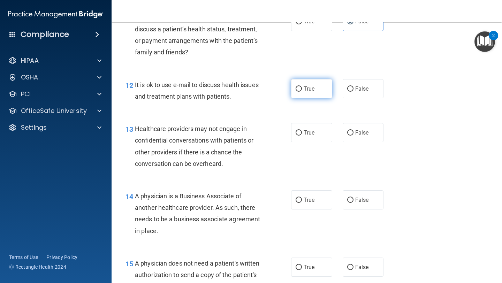
click at [314, 91] on span "True" at bounding box center [309, 88] width 11 height 7
click at [302, 91] on input "True" at bounding box center [299, 88] width 6 height 5
radio input "true"
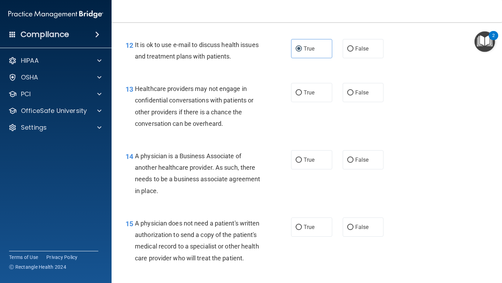
scroll to position [795, 0]
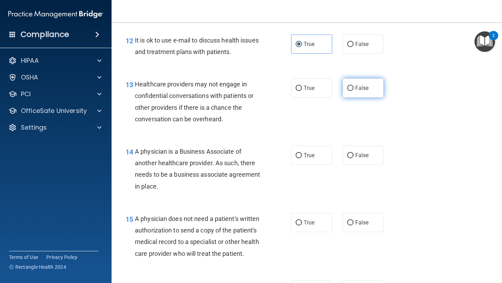
click at [355, 91] on span "False" at bounding box center [362, 88] width 14 height 7
click at [353, 91] on input "False" at bounding box center [350, 88] width 6 height 5
radio input "true"
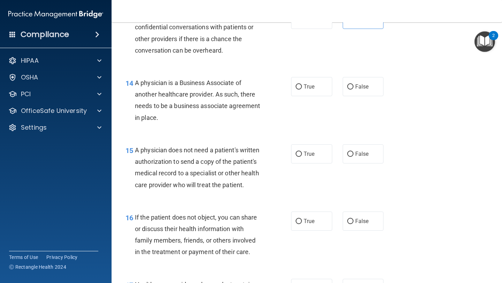
scroll to position [865, 0]
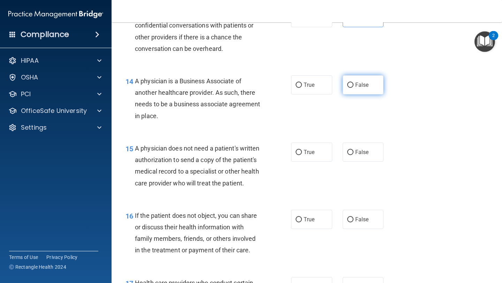
click at [361, 91] on label "False" at bounding box center [363, 84] width 41 height 19
click at [353, 88] on input "False" at bounding box center [350, 85] width 6 height 5
radio input "true"
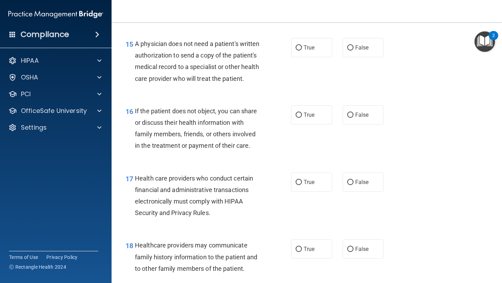
scroll to position [971, 0]
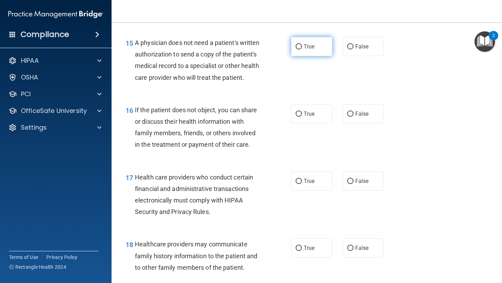
click at [319, 43] on label "True" at bounding box center [311, 46] width 41 height 19
click at [302, 44] on input "True" at bounding box center [299, 46] width 6 height 5
radio input "true"
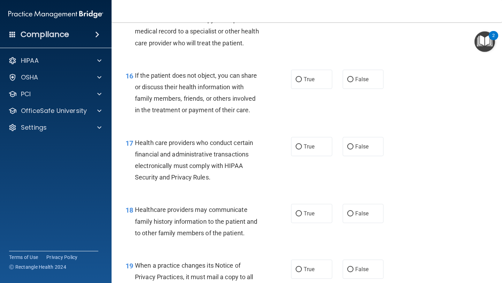
scroll to position [1006, 0]
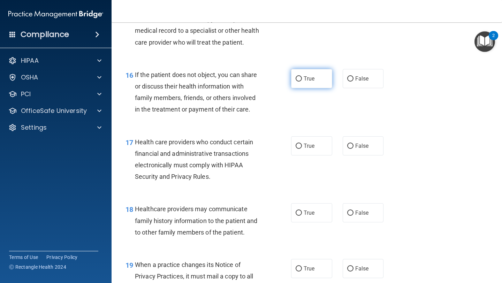
click at [314, 80] on span "True" at bounding box center [309, 78] width 11 height 7
click at [302, 80] on input "True" at bounding box center [299, 78] width 6 height 5
radio input "true"
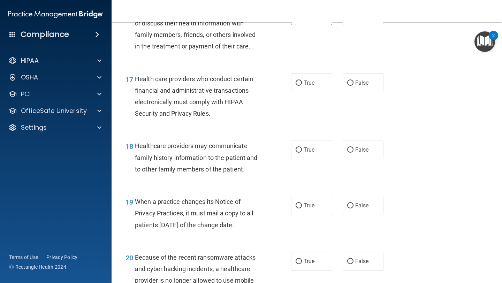
scroll to position [1070, 0]
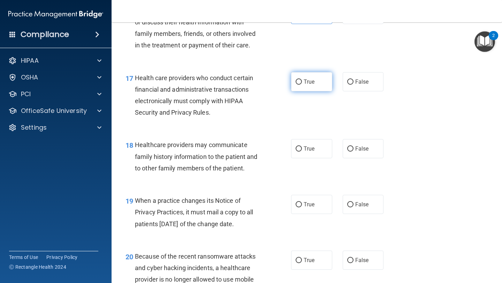
click at [312, 84] on span "True" at bounding box center [309, 81] width 11 height 7
click at [302, 84] on input "True" at bounding box center [299, 81] width 6 height 5
radio input "true"
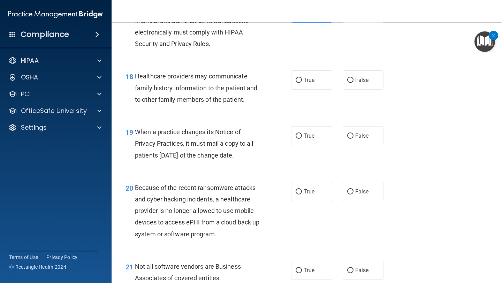
scroll to position [1142, 0]
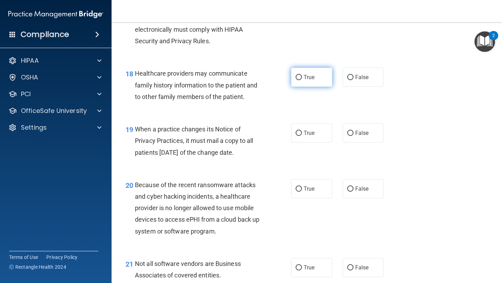
click at [313, 79] on span "True" at bounding box center [309, 77] width 11 height 7
click at [302, 79] on input "True" at bounding box center [299, 77] width 6 height 5
radio input "true"
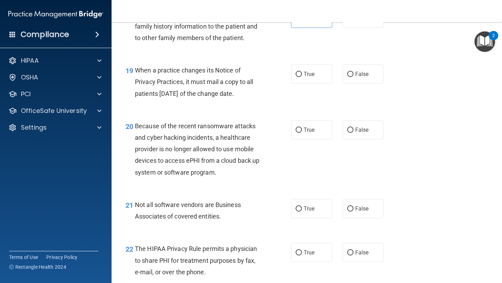
scroll to position [1205, 0]
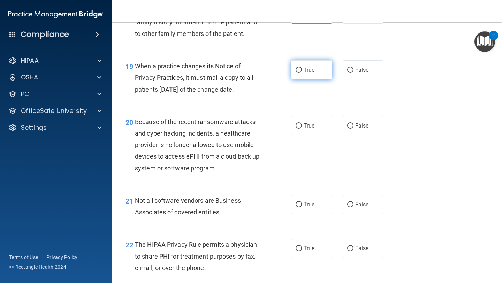
click at [324, 72] on label "True" at bounding box center [311, 69] width 41 height 19
click at [302, 72] on input "True" at bounding box center [299, 70] width 6 height 5
radio input "true"
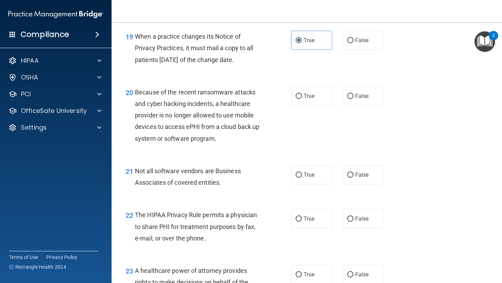
scroll to position [1241, 0]
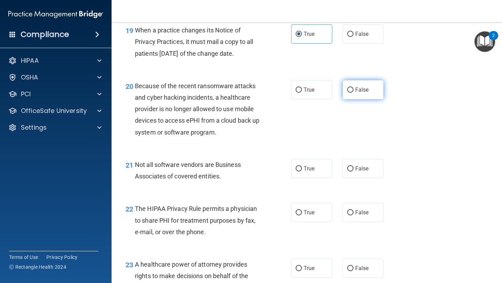
click at [354, 90] on label "False" at bounding box center [363, 89] width 41 height 19
click at [353, 90] on input "False" at bounding box center [350, 89] width 6 height 5
radio input "true"
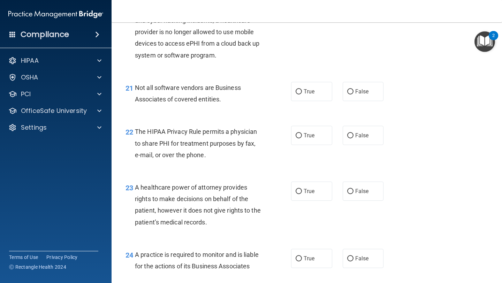
scroll to position [1318, 0]
click at [321, 94] on label "True" at bounding box center [311, 90] width 41 height 19
click at [302, 94] on input "True" at bounding box center [299, 91] width 6 height 5
radio input "true"
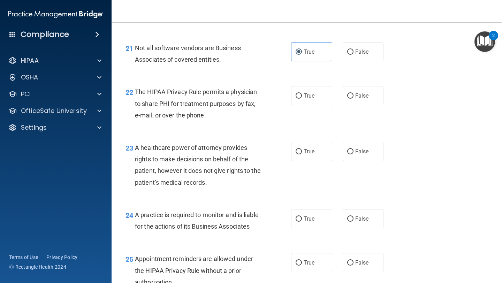
scroll to position [1359, 0]
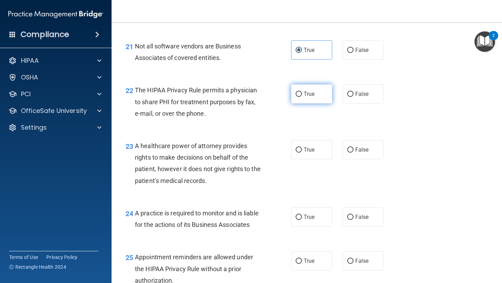
click at [322, 97] on label "True" at bounding box center [311, 93] width 41 height 19
click at [302, 97] on input "True" at bounding box center [299, 94] width 6 height 5
radio input "true"
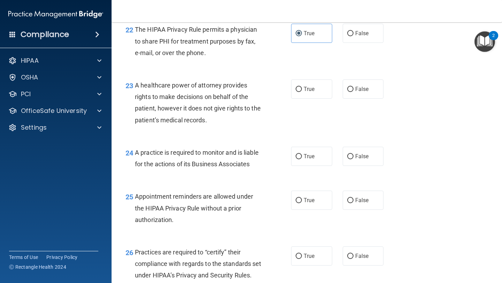
scroll to position [1421, 0]
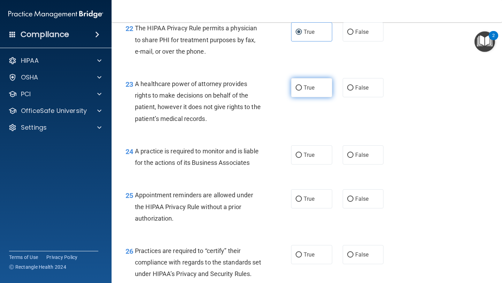
click at [321, 93] on label "True" at bounding box center [311, 87] width 41 height 19
click at [302, 91] on input "True" at bounding box center [299, 87] width 6 height 5
radio input "true"
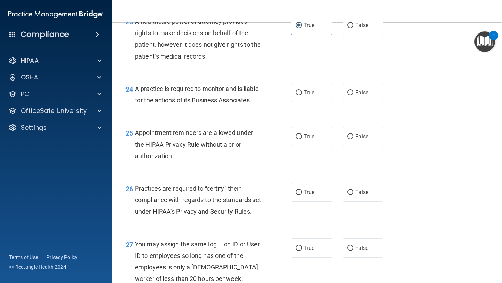
scroll to position [1485, 0]
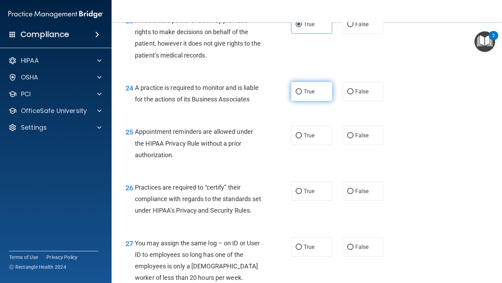
click at [324, 97] on label "True" at bounding box center [311, 91] width 41 height 19
click at [302, 94] on input "True" at bounding box center [299, 91] width 6 height 5
radio input "true"
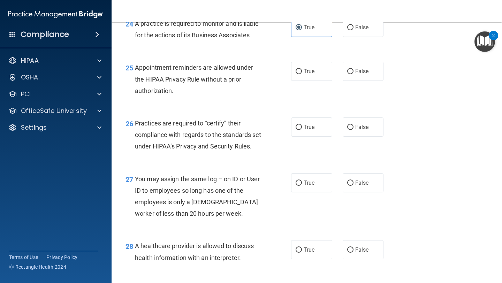
scroll to position [1550, 0]
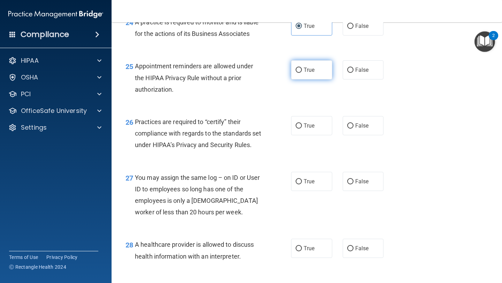
click at [317, 64] on label "True" at bounding box center [311, 69] width 41 height 19
click at [302, 68] on input "True" at bounding box center [299, 70] width 6 height 5
radio input "true"
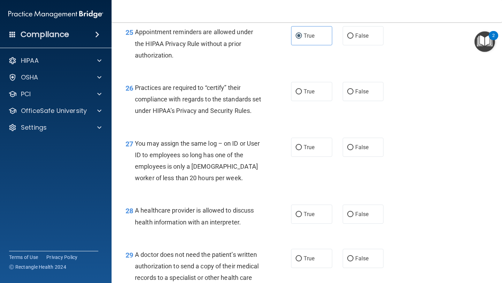
scroll to position [1587, 0]
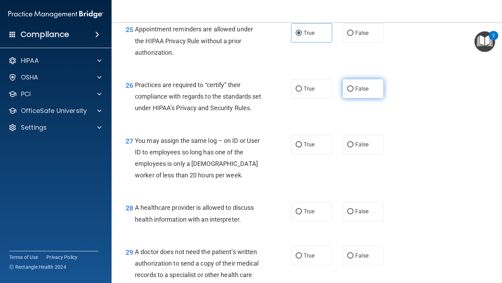
click at [356, 94] on label "False" at bounding box center [363, 88] width 41 height 19
click at [353, 92] on input "False" at bounding box center [350, 88] width 6 height 5
radio input "true"
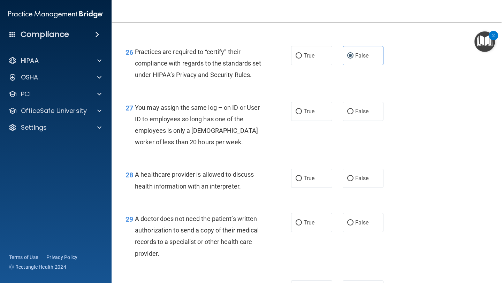
scroll to position [1622, 0]
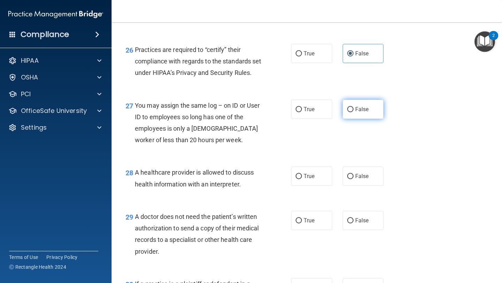
click at [367, 113] on span "False" at bounding box center [362, 109] width 14 height 7
click at [353, 112] on input "False" at bounding box center [350, 109] width 6 height 5
radio input "true"
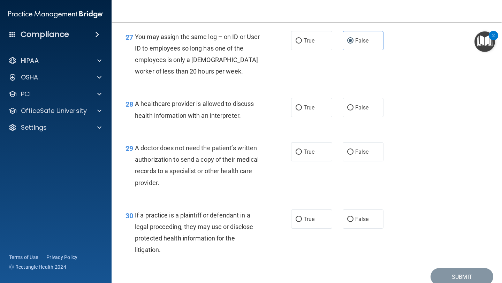
scroll to position [1700, 0]
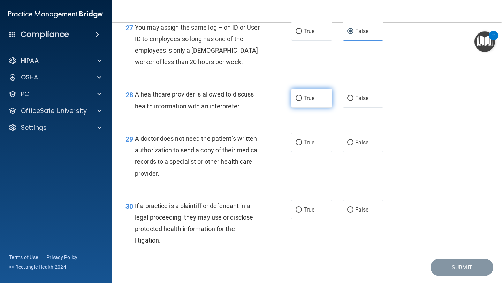
click at [320, 108] on label "True" at bounding box center [311, 98] width 41 height 19
click at [302, 101] on input "True" at bounding box center [299, 98] width 6 height 5
radio input "true"
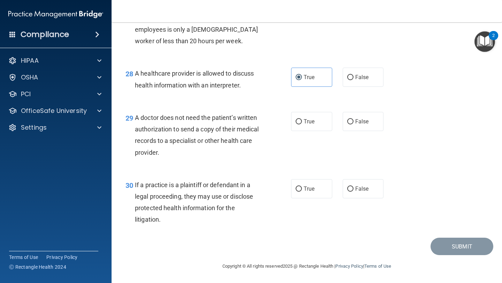
scroll to position [1733, 0]
click at [317, 122] on label "True" at bounding box center [311, 121] width 41 height 19
click at [302, 122] on input "True" at bounding box center [299, 121] width 6 height 5
radio input "true"
click at [315, 185] on label "True" at bounding box center [311, 188] width 41 height 19
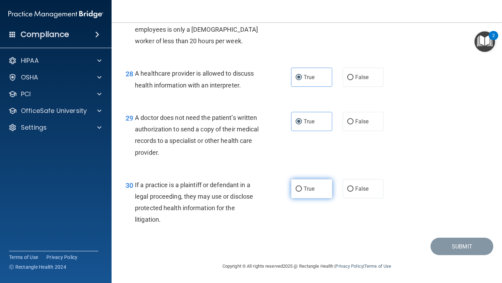
click at [302, 186] on input "True" at bounding box center [299, 188] width 6 height 5
radio input "true"
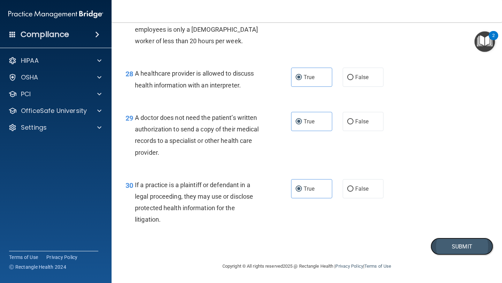
click at [418, 237] on button "Submit" at bounding box center [461, 247] width 63 height 18
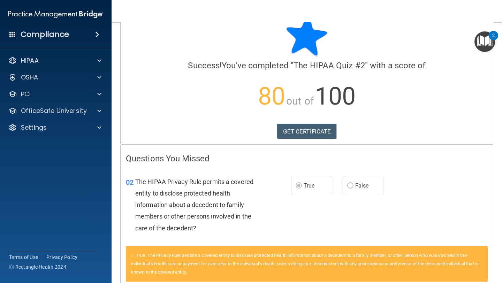
scroll to position [15, 0]
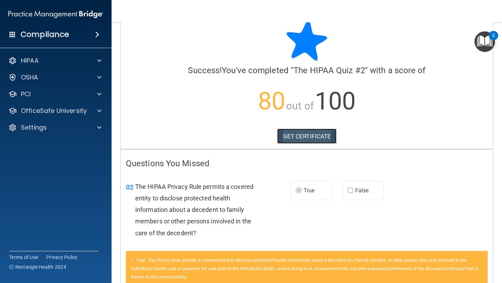
click at [317, 139] on link "GET CERTIFICATE" at bounding box center [307, 136] width 60 height 15
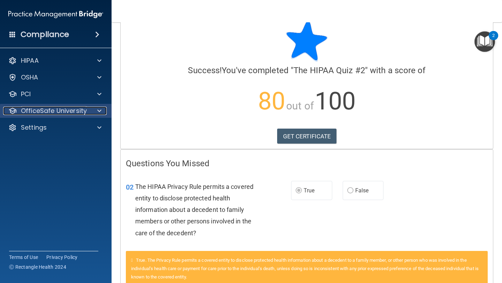
click at [61, 112] on p "OfficeSafe University" at bounding box center [54, 111] width 66 height 8
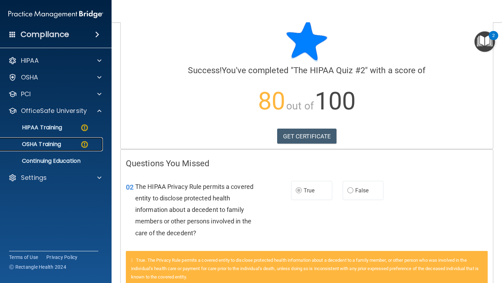
click at [58, 144] on p "OSHA Training" at bounding box center [33, 144] width 56 height 7
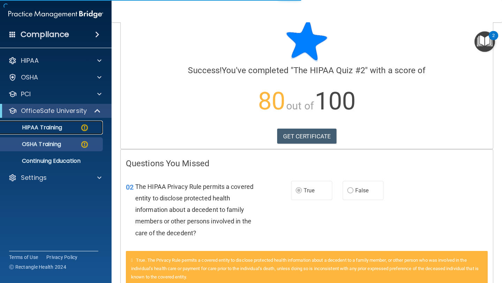
click at [65, 129] on div "HIPAA Training" at bounding box center [52, 127] width 95 height 7
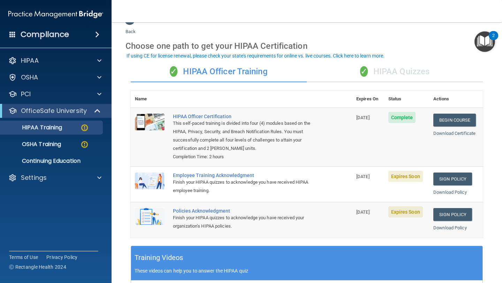
click at [385, 73] on div "✓ HIPAA Quizzes" at bounding box center [395, 71] width 176 height 21
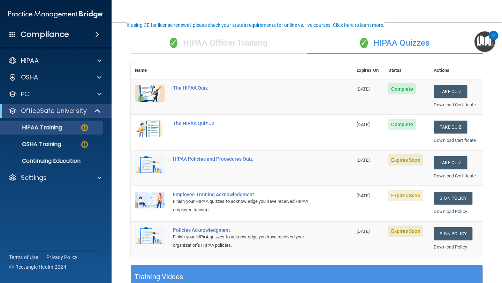
scroll to position [46, 0]
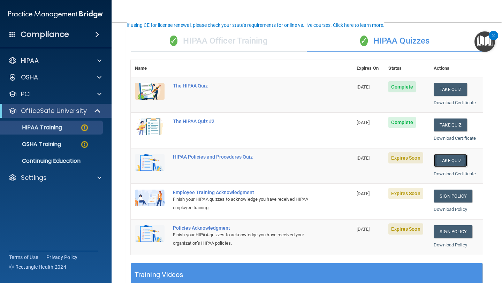
click at [418, 162] on button "Take Quiz" at bounding box center [450, 160] width 33 height 13
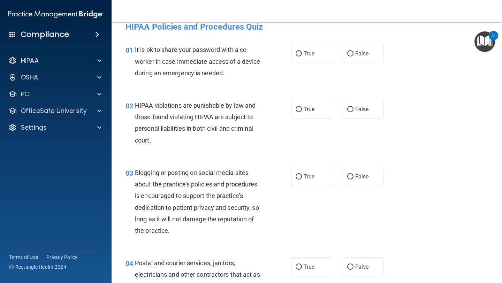
scroll to position [14, 0]
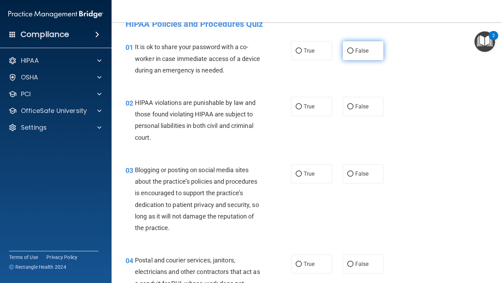
click at [364, 50] on span "False" at bounding box center [362, 50] width 14 height 7
click at [353, 50] on input "False" at bounding box center [350, 50] width 6 height 5
radio input "true"
click at [298, 107] on input "True" at bounding box center [299, 106] width 6 height 5
radio input "true"
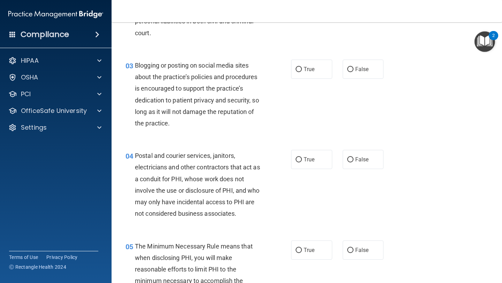
scroll to position [119, 0]
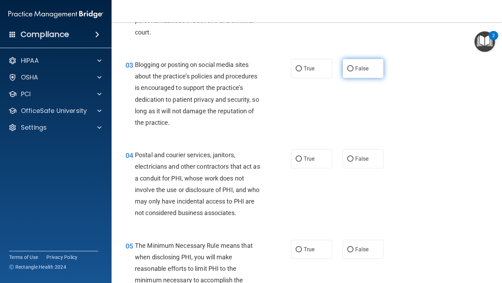
click at [359, 75] on label "False" at bounding box center [363, 68] width 41 height 19
click at [353, 71] on input "False" at bounding box center [350, 68] width 6 height 5
radio input "true"
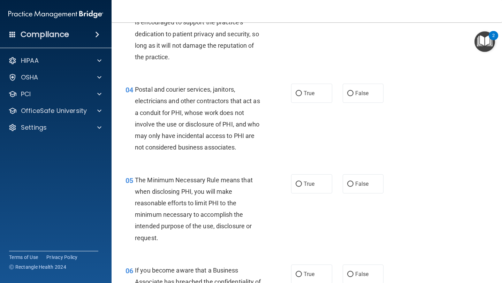
scroll to position [187, 0]
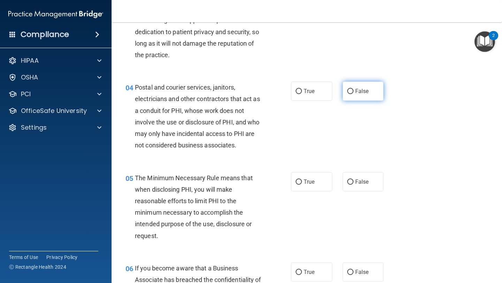
click at [360, 92] on span "False" at bounding box center [362, 91] width 14 height 7
click at [353, 92] on input "False" at bounding box center [350, 91] width 6 height 5
radio input "true"
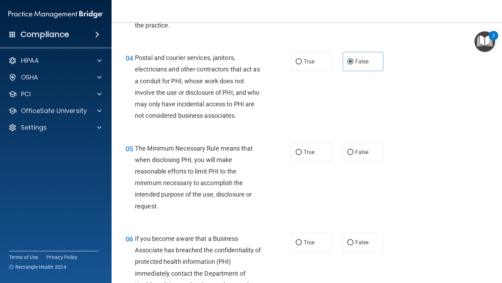
scroll to position [223, 0]
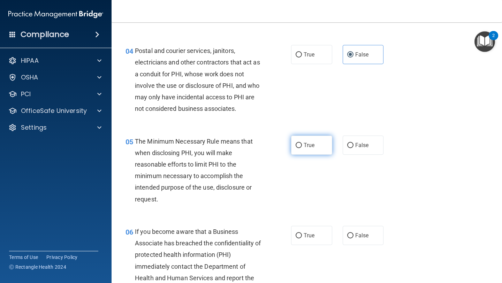
click at [303, 147] on label "True" at bounding box center [311, 145] width 41 height 19
click at [302, 147] on input "True" at bounding box center [299, 145] width 6 height 5
radio input "true"
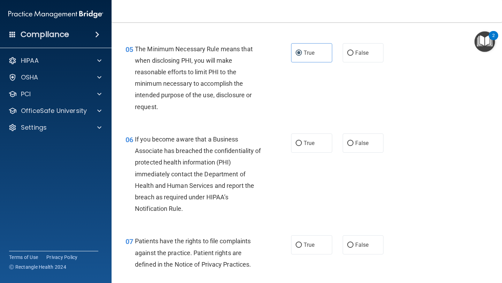
scroll to position [319, 0]
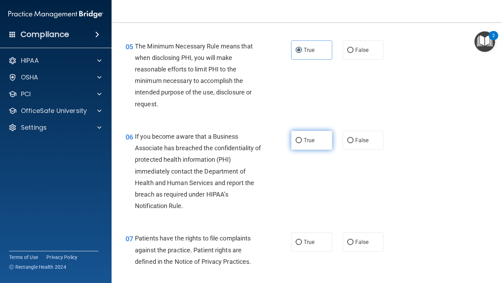
click at [319, 141] on label "True" at bounding box center [311, 140] width 41 height 19
click at [302, 141] on input "True" at bounding box center [299, 140] width 6 height 5
radio input "true"
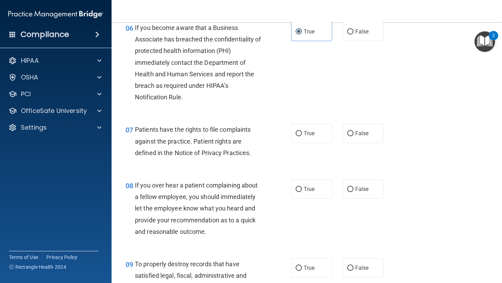
scroll to position [431, 0]
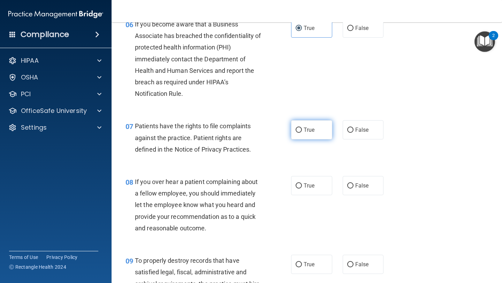
click at [315, 131] on label "True" at bounding box center [311, 129] width 41 height 19
click at [302, 131] on input "True" at bounding box center [299, 130] width 6 height 5
radio input "true"
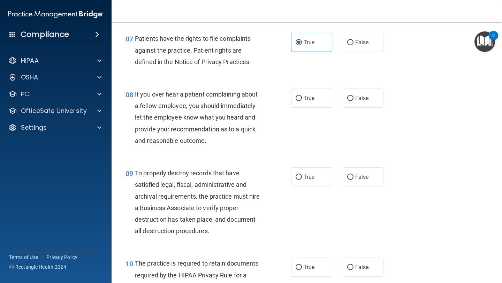
scroll to position [518, 0]
click at [356, 104] on label "False" at bounding box center [363, 98] width 41 height 19
click at [353, 101] on input "False" at bounding box center [350, 98] width 6 height 5
radio input "true"
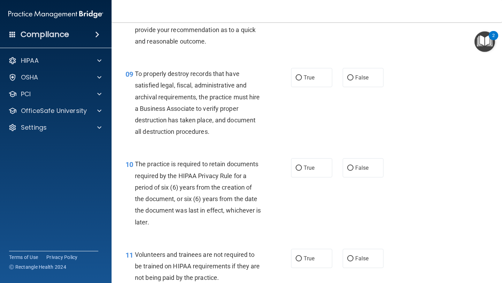
scroll to position [620, 0]
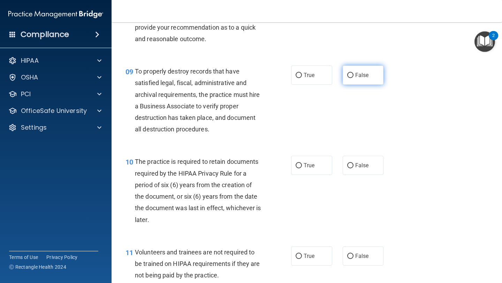
click at [357, 82] on label "False" at bounding box center [363, 75] width 41 height 19
click at [353, 78] on input "False" at bounding box center [350, 75] width 6 height 5
radio input "true"
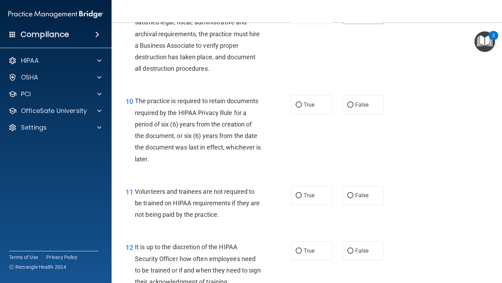
scroll to position [685, 0]
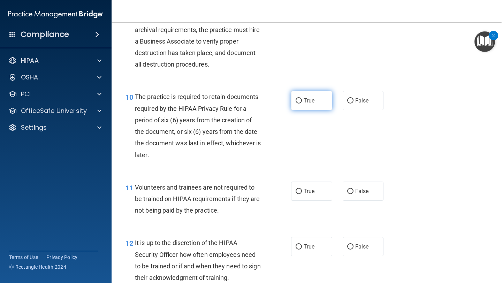
click at [317, 103] on label "True" at bounding box center [311, 100] width 41 height 19
click at [302, 103] on input "True" at bounding box center [299, 100] width 6 height 5
radio input "true"
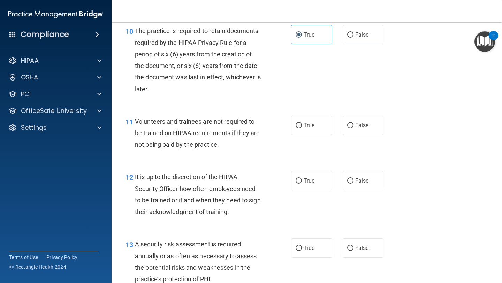
scroll to position [752, 0]
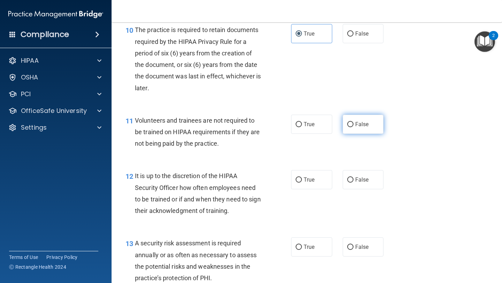
click at [352, 125] on input "False" at bounding box center [350, 124] width 6 height 5
radio input "true"
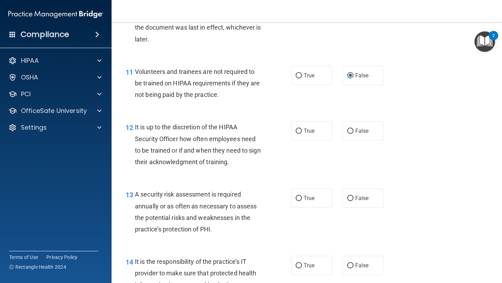
scroll to position [801, 0]
click at [356, 132] on span "False" at bounding box center [362, 130] width 14 height 7
click at [353, 132] on input "False" at bounding box center [350, 130] width 6 height 5
radio input "true"
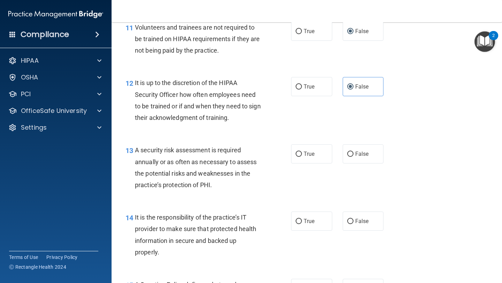
scroll to position [848, 0]
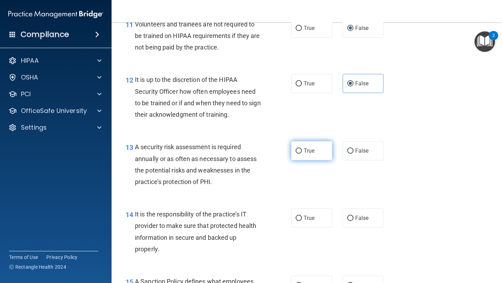
click at [305, 158] on label "True" at bounding box center [311, 150] width 41 height 19
click at [302, 154] on input "True" at bounding box center [299, 150] width 6 height 5
radio input "true"
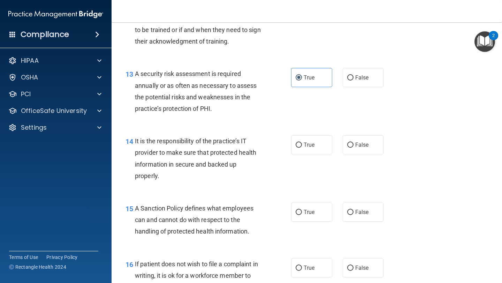
scroll to position [923, 0]
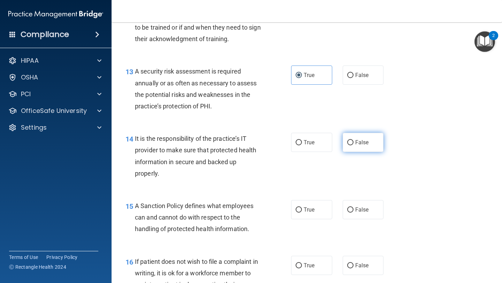
click at [365, 144] on span "False" at bounding box center [362, 142] width 14 height 7
click at [353, 144] on input "False" at bounding box center [350, 142] width 6 height 5
radio input "true"
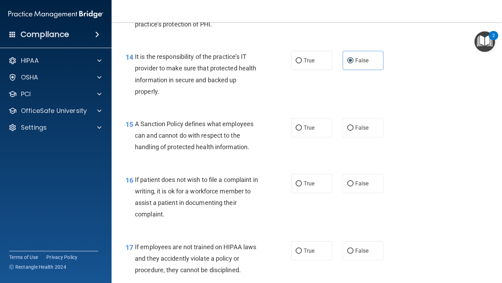
scroll to position [1006, 0]
click at [314, 132] on label "True" at bounding box center [311, 126] width 41 height 19
click at [302, 130] on input "True" at bounding box center [299, 127] width 6 height 5
radio input "true"
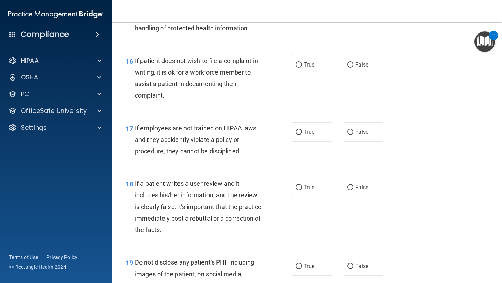
scroll to position [1125, 0]
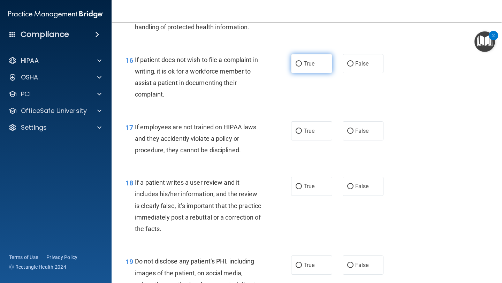
click at [317, 64] on label "True" at bounding box center [311, 63] width 41 height 19
click at [302, 64] on input "True" at bounding box center [299, 63] width 6 height 5
radio input "true"
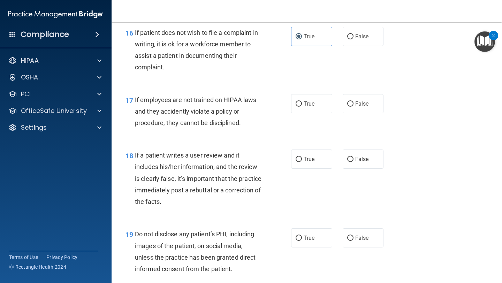
scroll to position [1155, 0]
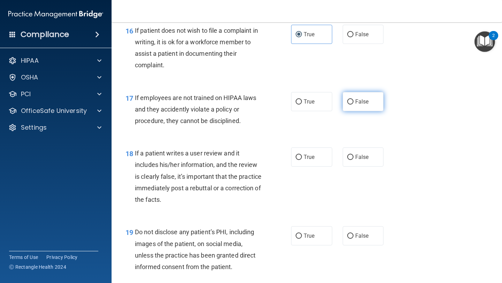
click at [353, 106] on label "False" at bounding box center [363, 101] width 41 height 19
click at [353, 105] on input "False" at bounding box center [350, 101] width 6 height 5
radio input "true"
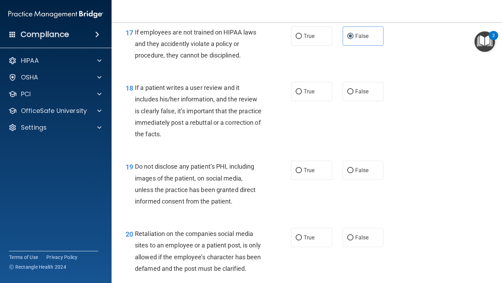
scroll to position [1221, 0]
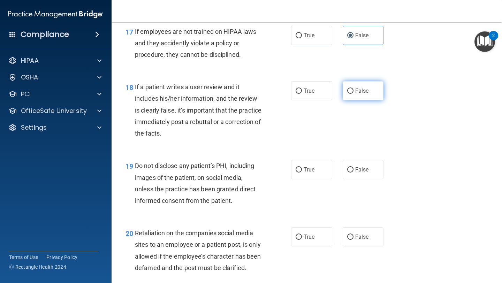
click at [359, 99] on label "False" at bounding box center [363, 90] width 41 height 19
click at [353, 94] on input "False" at bounding box center [350, 91] width 6 height 5
radio input "true"
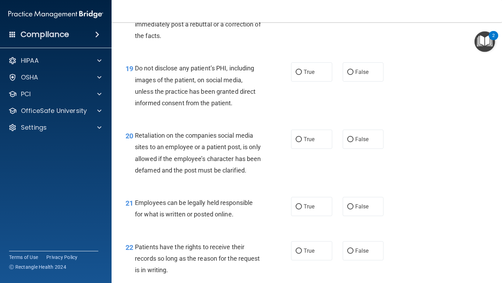
scroll to position [1319, 0]
click at [316, 75] on label "True" at bounding box center [311, 71] width 41 height 19
click at [302, 74] on input "True" at bounding box center [299, 71] width 6 height 5
radio input "true"
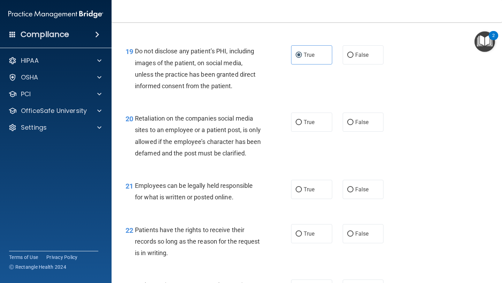
scroll to position [1350, 0]
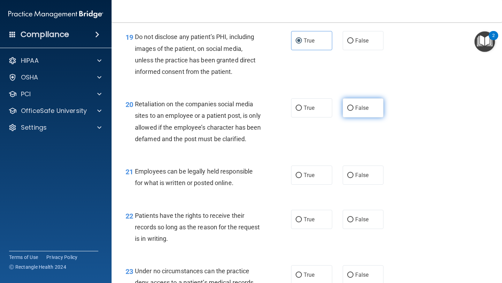
click at [350, 106] on input "False" at bounding box center [350, 108] width 6 height 5
radio input "true"
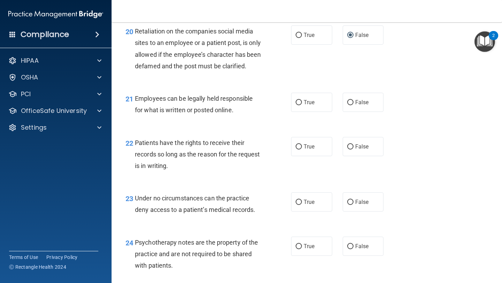
scroll to position [1423, 0]
click at [314, 105] on span "True" at bounding box center [309, 102] width 11 height 7
click at [302, 105] on input "True" at bounding box center [299, 102] width 6 height 5
radio input "true"
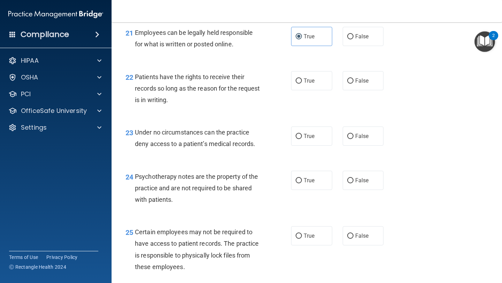
scroll to position [1491, 0]
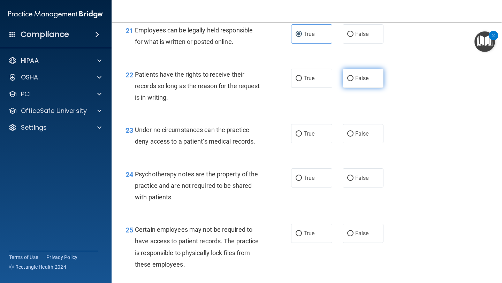
click at [365, 82] on span "False" at bounding box center [362, 78] width 14 height 7
click at [353, 81] on input "False" at bounding box center [350, 78] width 6 height 5
radio input "true"
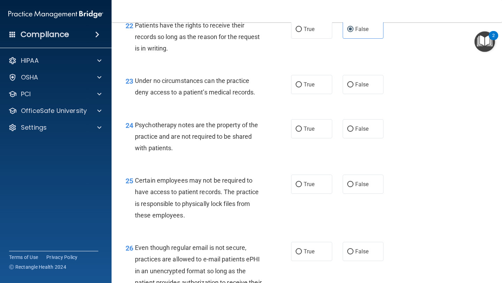
scroll to position [1540, 0]
click at [365, 94] on label "False" at bounding box center [363, 84] width 41 height 19
click at [353, 87] on input "False" at bounding box center [350, 84] width 6 height 5
radio input "true"
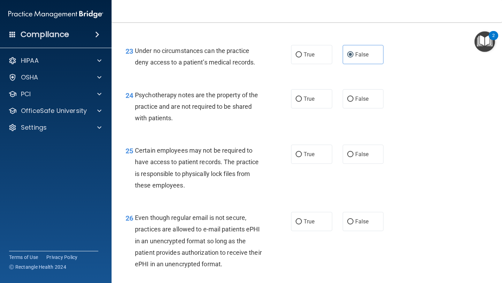
scroll to position [1570, 0]
click at [315, 108] on label "True" at bounding box center [311, 98] width 41 height 19
click at [302, 101] on input "True" at bounding box center [299, 98] width 6 height 5
radio input "true"
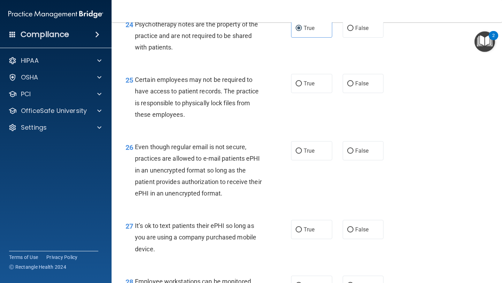
scroll to position [1646, 0]
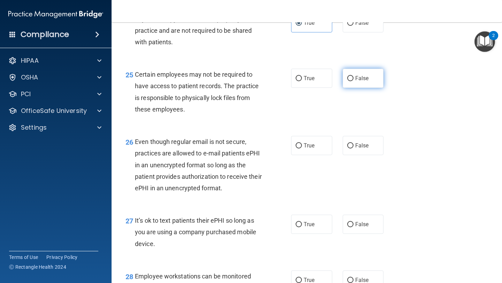
click at [354, 88] on label "False" at bounding box center [363, 78] width 41 height 19
click at [353, 81] on input "False" at bounding box center [350, 78] width 6 height 5
radio input "true"
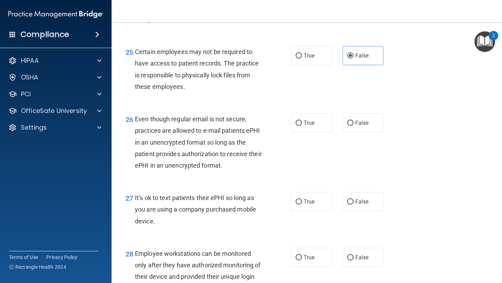
scroll to position [1670, 0]
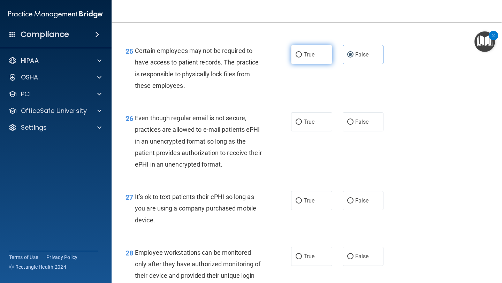
click at [321, 64] on label "True" at bounding box center [311, 54] width 41 height 19
click at [302, 58] on input "True" at bounding box center [299, 54] width 6 height 5
radio input "true"
radio input "false"
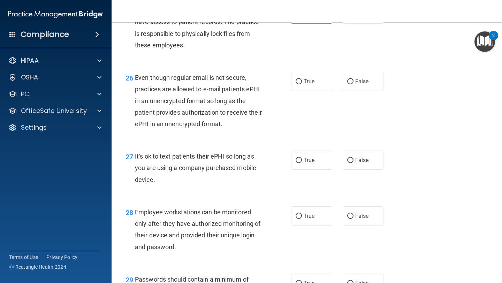
scroll to position [1710, 0]
click at [365, 84] on span "False" at bounding box center [362, 81] width 14 height 7
click at [353, 84] on input "False" at bounding box center [350, 81] width 6 height 5
radio input "true"
click at [297, 91] on label "True" at bounding box center [311, 80] width 41 height 19
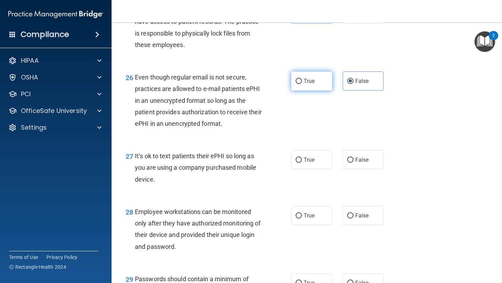
click at [297, 84] on input "True" at bounding box center [299, 81] width 6 height 5
radio input "true"
radio input "false"
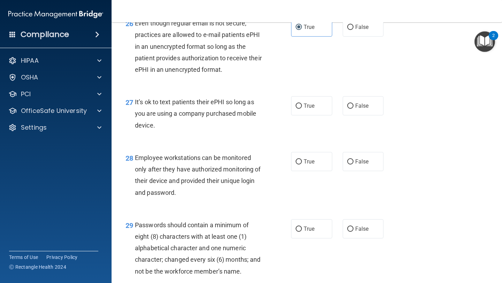
scroll to position [1771, 0]
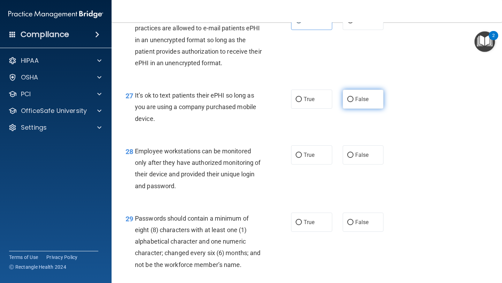
click at [352, 102] on input "False" at bounding box center [350, 99] width 6 height 5
radio input "true"
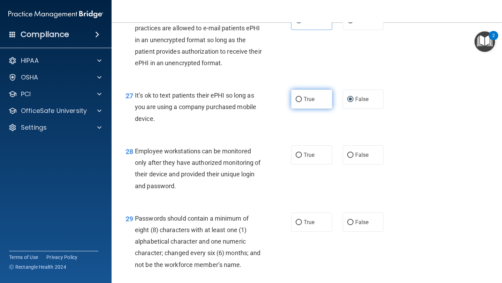
click at [319, 109] on label "True" at bounding box center [311, 99] width 41 height 19
click at [302, 102] on input "True" at bounding box center [299, 99] width 6 height 5
radio input "true"
radio input "false"
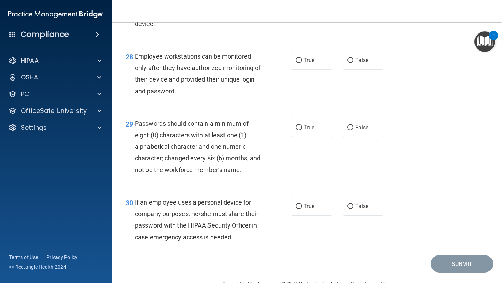
scroll to position [1869, 0]
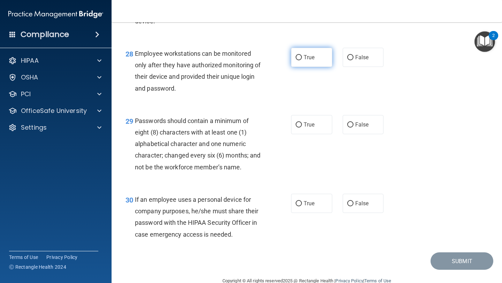
click at [321, 67] on label "True" at bounding box center [311, 57] width 41 height 19
click at [302, 60] on input "True" at bounding box center [299, 57] width 6 height 5
radio input "true"
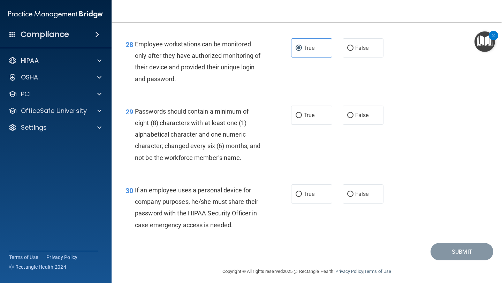
scroll to position [1895, 0]
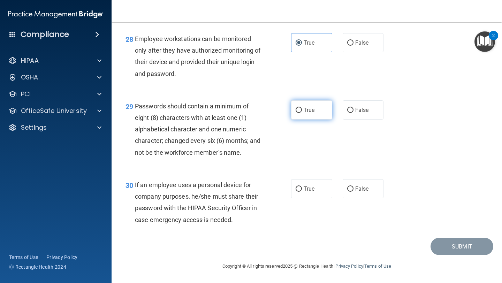
click at [313, 115] on label "True" at bounding box center [311, 109] width 41 height 19
click at [302, 113] on input "True" at bounding box center [299, 110] width 6 height 5
radio input "true"
click at [358, 188] on span "False" at bounding box center [362, 188] width 14 height 7
click at [353, 188] on input "False" at bounding box center [350, 188] width 6 height 5
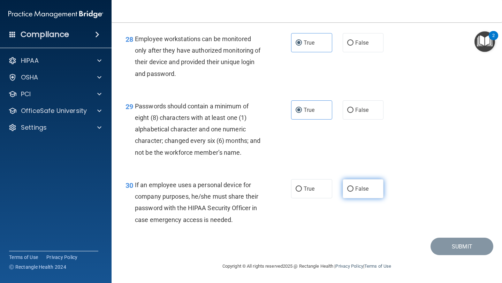
radio input "true"
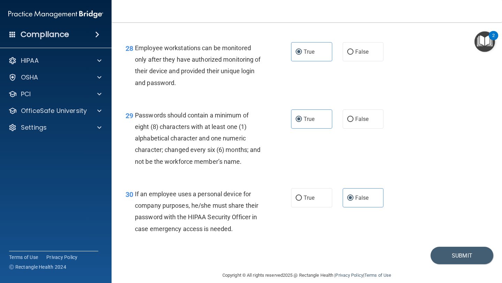
scroll to position [1872, 0]
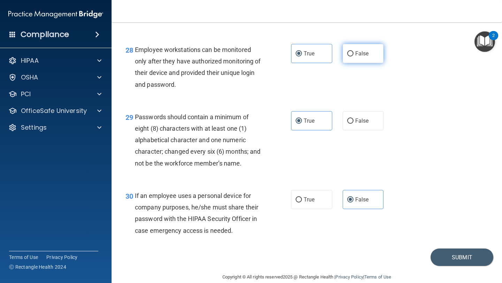
click at [364, 63] on label "False" at bounding box center [363, 53] width 41 height 19
click at [353, 56] on input "False" at bounding box center [350, 53] width 6 height 5
radio input "true"
radio input "false"
click at [418, 237] on button "Submit" at bounding box center [461, 257] width 63 height 18
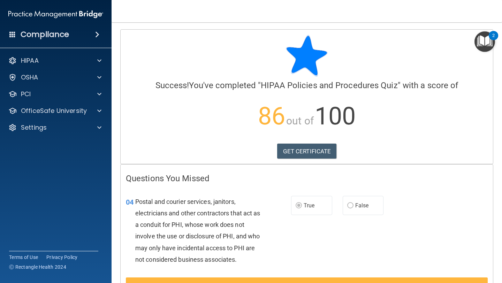
click at [311, 159] on div "Calculating your score.... Success! You've completed " HIPAA Policies and Proce…" at bounding box center [307, 97] width 372 height 134
click at [311, 153] on link "GET CERTIFICATE" at bounding box center [307, 151] width 60 height 15
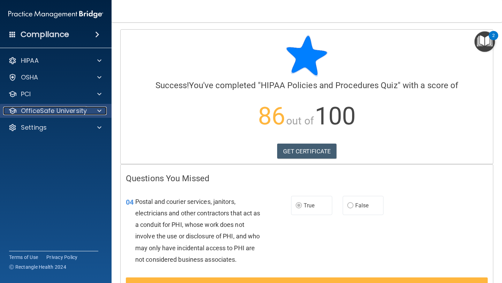
click at [56, 110] on p "OfficeSafe University" at bounding box center [54, 111] width 66 height 8
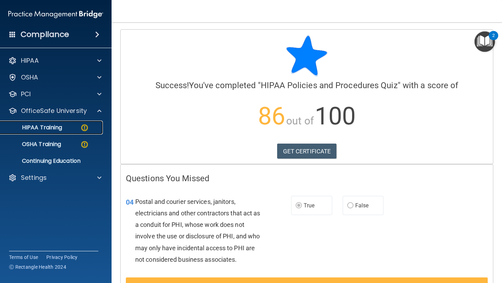
click at [61, 131] on link "HIPAA Training" at bounding box center [48, 128] width 110 height 14
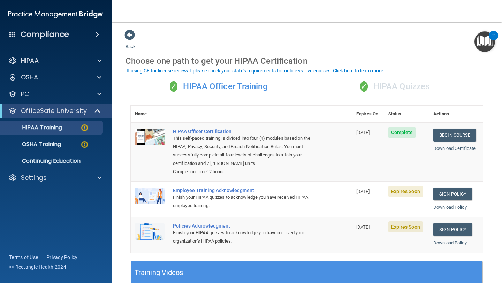
click at [412, 83] on div "✓ HIPAA Quizzes" at bounding box center [395, 86] width 176 height 21
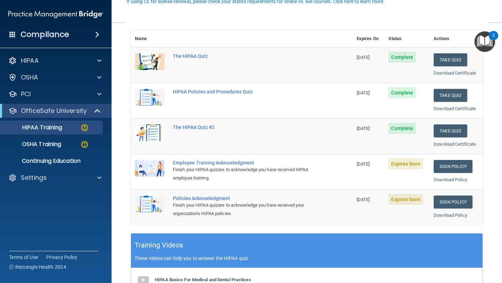
scroll to position [108, 0]
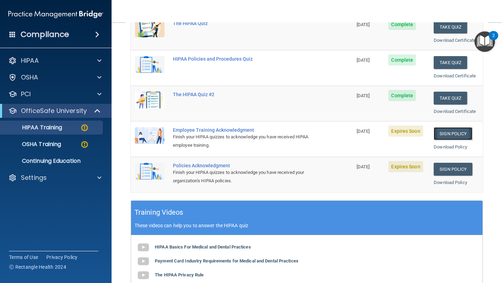
click at [418, 132] on link "Sign Policy" at bounding box center [453, 133] width 39 height 13
click at [418, 168] on link "Sign Policy" at bounding box center [453, 169] width 39 height 13
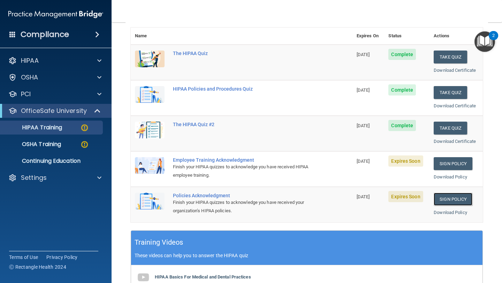
scroll to position [0, 0]
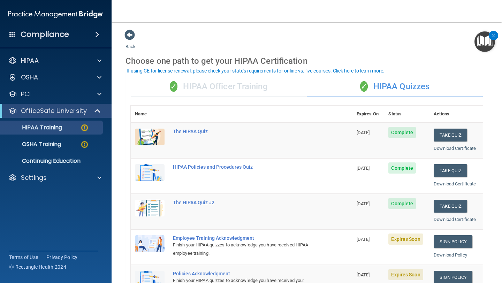
click at [238, 87] on div "✓ HIPAA Officer Training" at bounding box center [219, 86] width 176 height 21
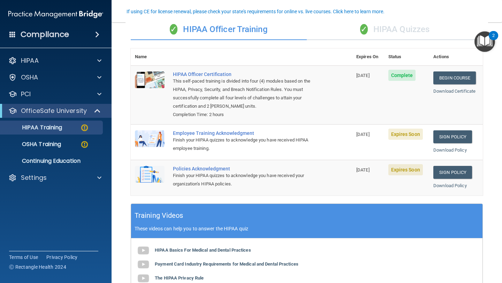
scroll to position [59, 0]
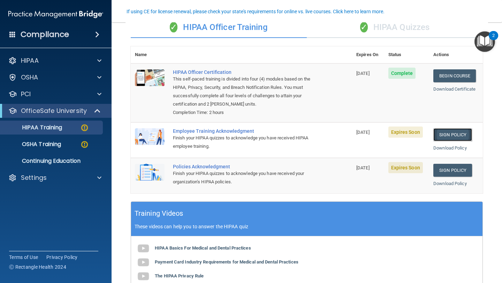
click at [418, 139] on link "Sign Policy" at bounding box center [452, 134] width 39 height 13
click at [418, 170] on link "Sign Policy" at bounding box center [452, 170] width 39 height 13
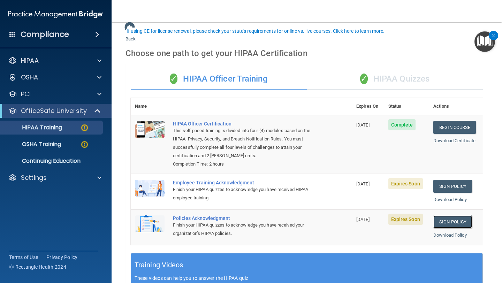
scroll to position [0, 0]
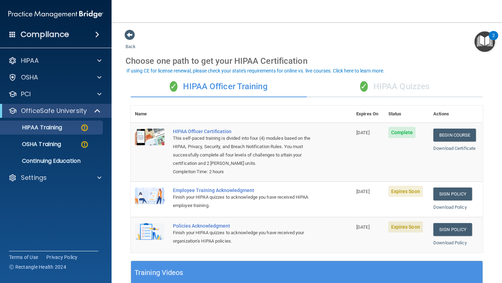
click at [395, 85] on div "✓ HIPAA Quizzes" at bounding box center [395, 86] width 176 height 21
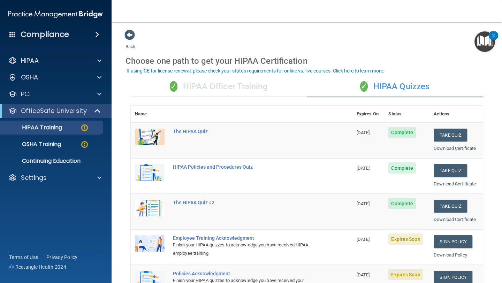
click at [216, 86] on div "✓ HIPAA Officer Training" at bounding box center [219, 86] width 176 height 21
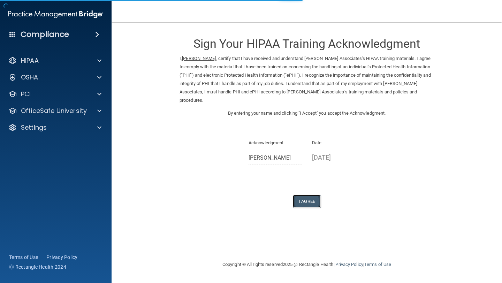
click at [306, 205] on button "I Agree" at bounding box center [307, 201] width 28 height 13
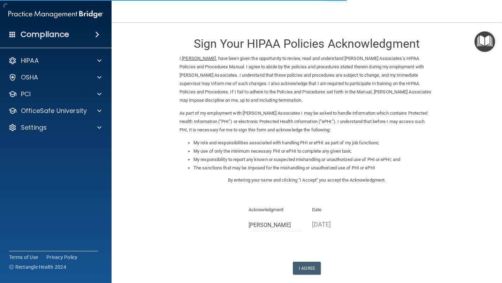
scroll to position [36, 0]
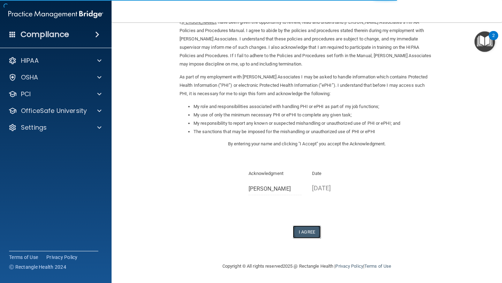
click at [309, 230] on button "I Agree" at bounding box center [307, 231] width 28 height 13
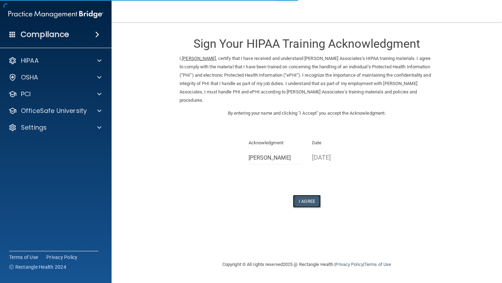
click at [301, 198] on button "I Agree" at bounding box center [307, 201] width 28 height 13
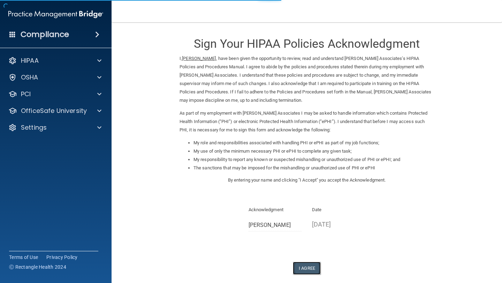
click at [313, 267] on button "I Agree" at bounding box center [307, 268] width 28 height 13
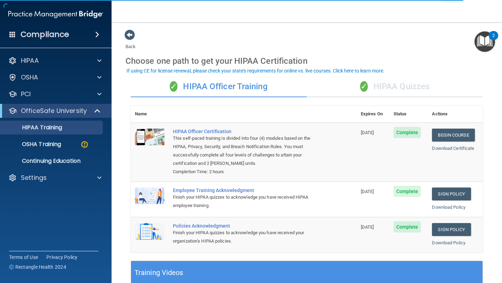
click at [408, 90] on div "✓ HIPAA Quizzes" at bounding box center [395, 86] width 176 height 21
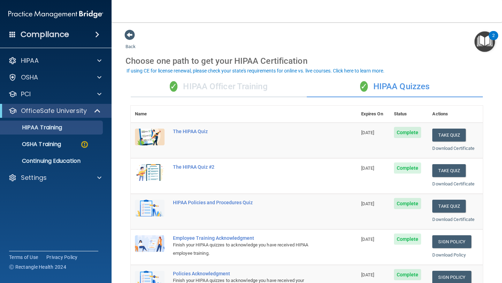
click at [228, 82] on div "✓ HIPAA Officer Training" at bounding box center [219, 86] width 176 height 21
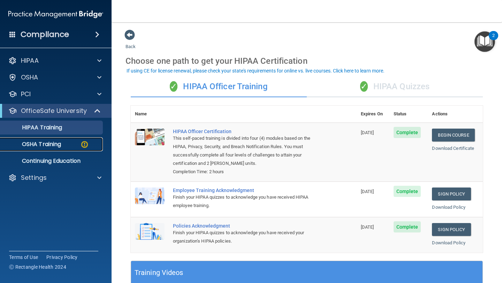
click at [57, 149] on link "OSHA Training" at bounding box center [48, 144] width 110 height 14
